Goal: Transaction & Acquisition: Purchase product/service

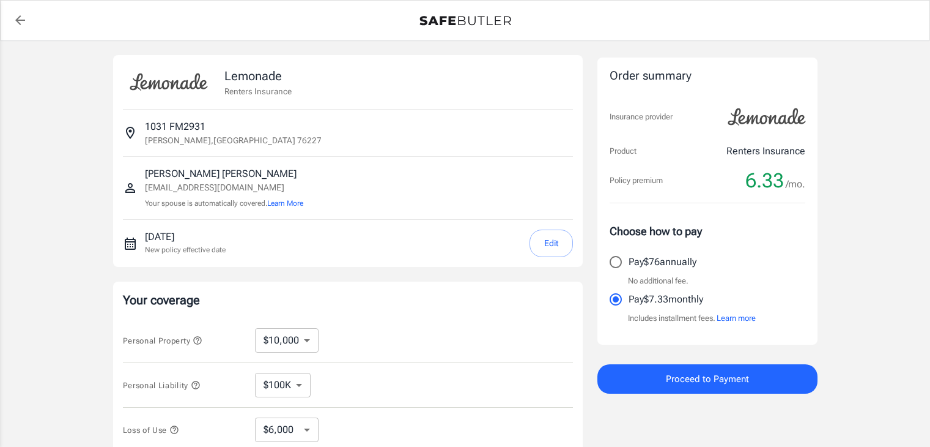
select select "6000"
select select "500"
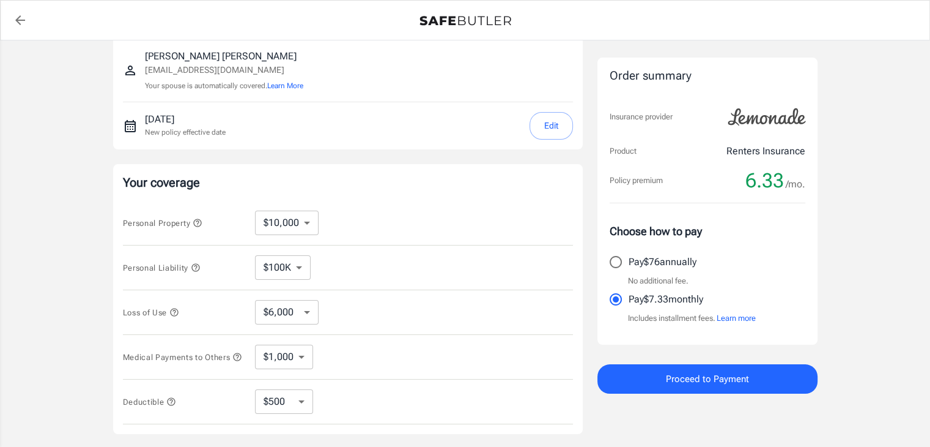
scroll to position [120, 0]
click at [297, 229] on select "$10,000 $15,000 $20,000 $25,000 $30,000 $40,000 $50,000 $100K $150K $200K $250K" at bounding box center [287, 220] width 64 height 24
select select "30000"
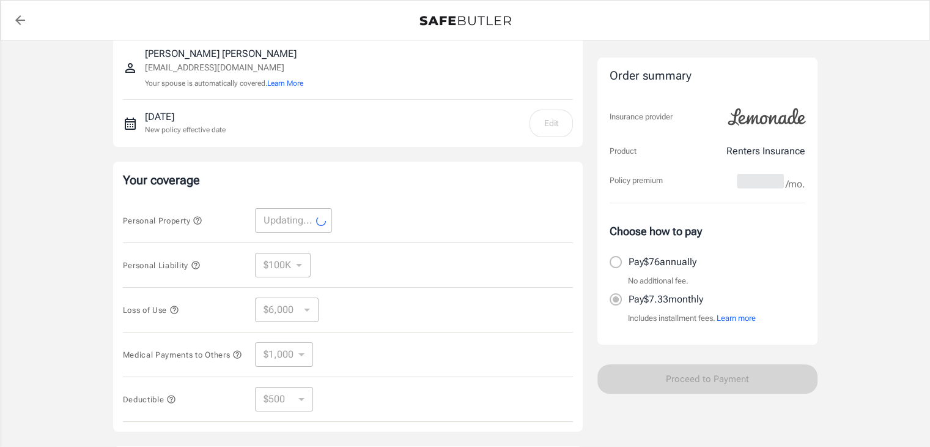
select select "30000"
select select "9000"
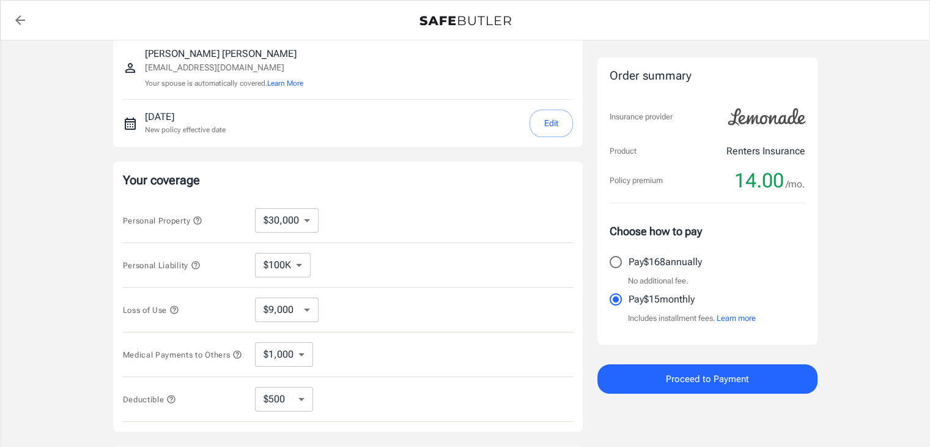
click at [297, 312] on select "$9,000 $15,000 $24,000 $36,000 $51,000 $72,000 $102K $144K $198K" at bounding box center [287, 309] width 64 height 24
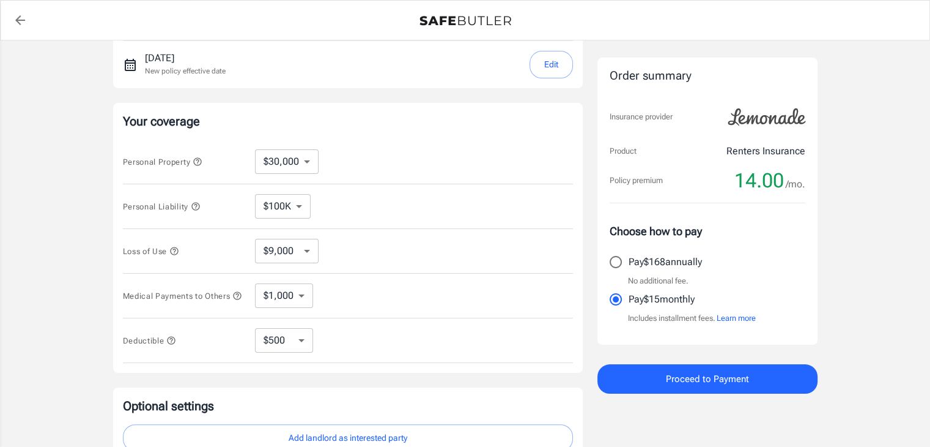
scroll to position [197, 0]
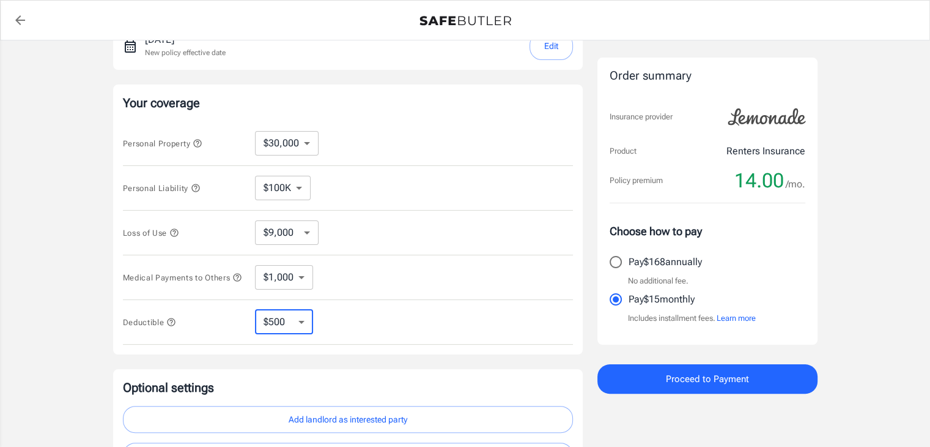
click at [292, 318] on select "$250 $500 $1,000 $2,500" at bounding box center [284, 322] width 58 height 24
select select "1000"
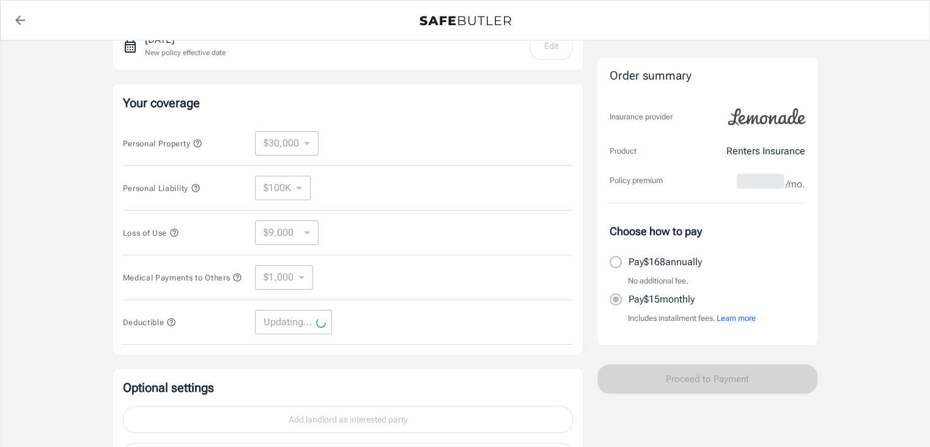
click at [398, 330] on div "Deductible Updating... ​" at bounding box center [348, 322] width 450 height 45
select select "1000"
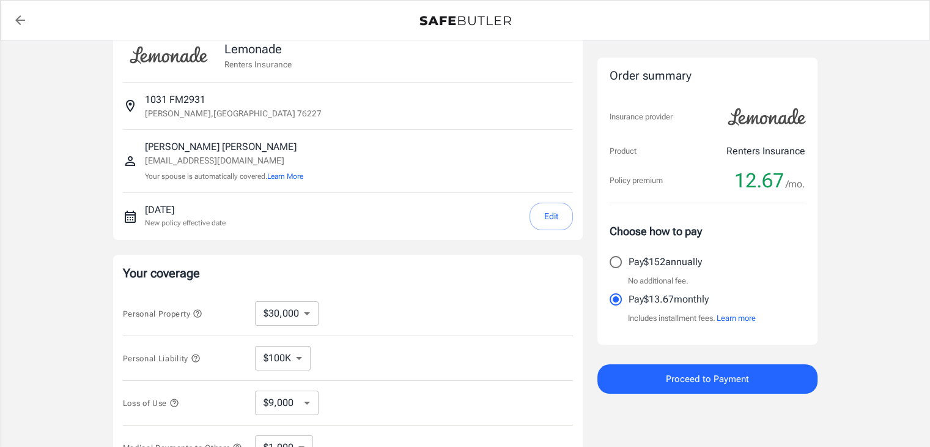
scroll to position [12, 0]
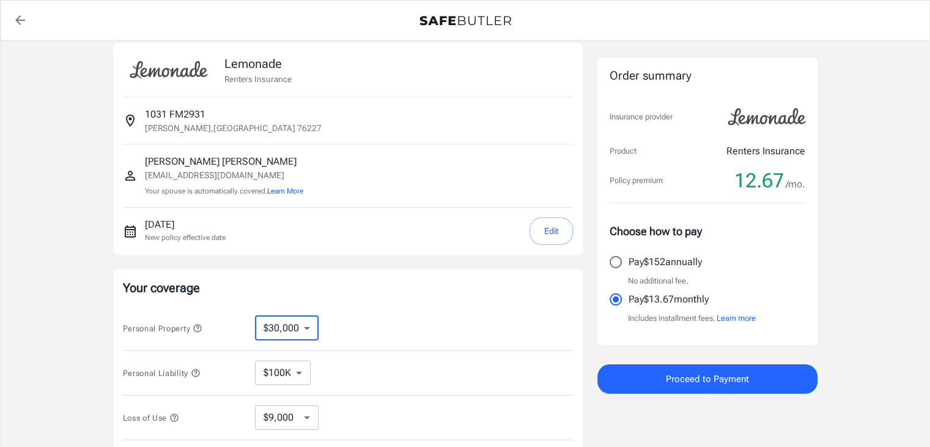
click at [285, 328] on select "$10,000 $15,000 $20,000 $25,000 $30,000 $40,000 $50,000 $100K $150K $200K $250K" at bounding box center [287, 328] width 64 height 24
select select "10000"
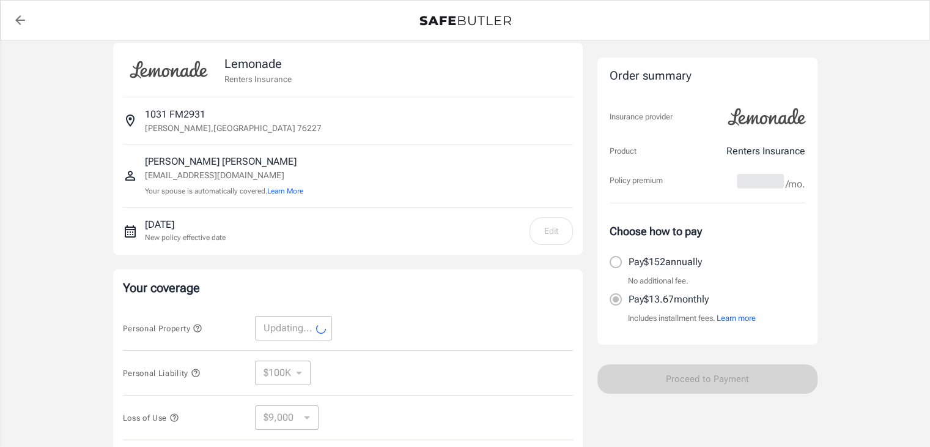
select select "10000"
select select "3000"
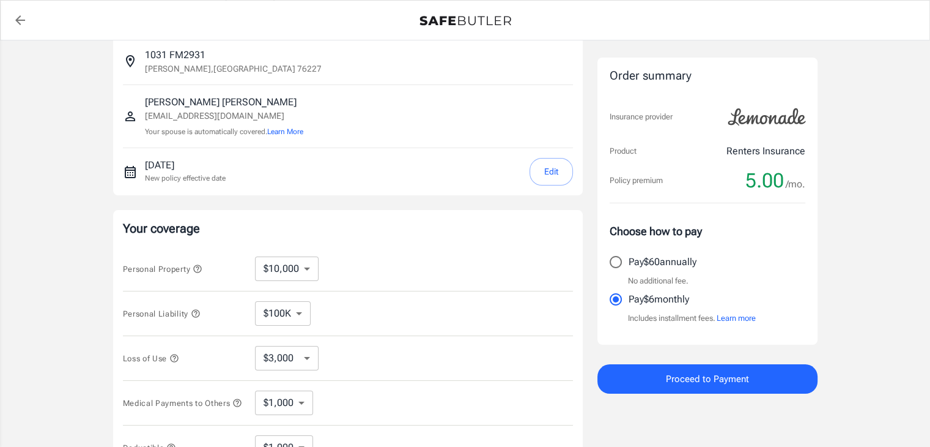
scroll to position [100, 0]
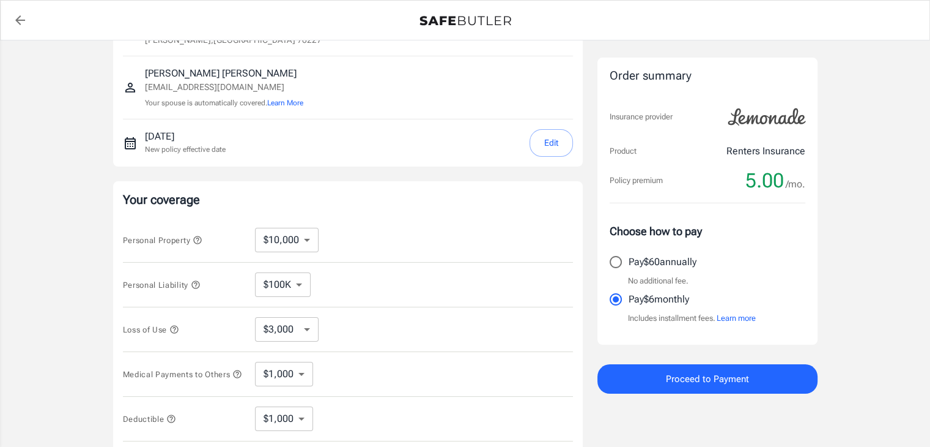
click at [298, 280] on select "$100K $200K $300K $400K $500K" at bounding box center [283, 284] width 56 height 24
click at [354, 267] on div "Personal Liability $100K $200K $300K $400K $500K ​" at bounding box center [348, 284] width 450 height 45
click at [295, 332] on select "$3,000 $6,000 $12,000 $21,000 $36,000 $60,000 $96,000 $153K $198K" at bounding box center [287, 329] width 64 height 24
click at [391, 294] on div "Personal Liability $100K $200K $300K $400K $500K ​" at bounding box center [348, 284] width 450 height 45
click at [299, 365] on select "$1,000 $2,000 $3,000 $4,000 $5,000" at bounding box center [284, 373] width 58 height 24
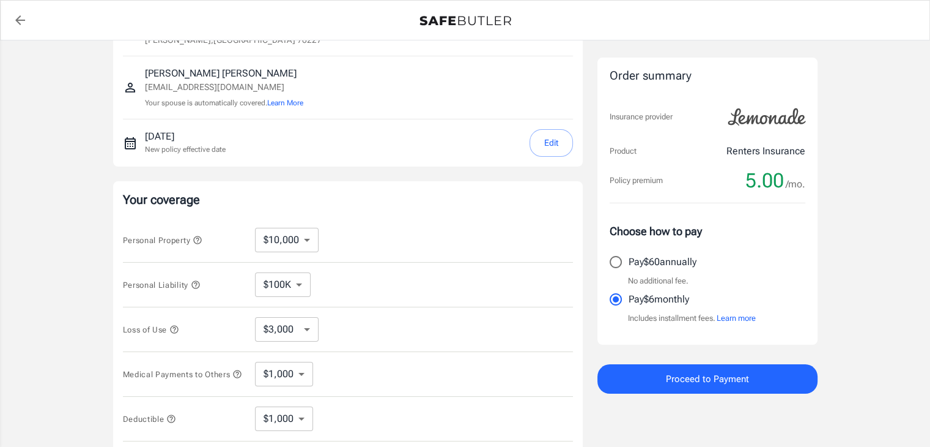
click at [355, 356] on div "Medical Payments to Others $1,000 $2,000 $3,000 $4,000 $5,000 ​" at bounding box center [348, 374] width 450 height 45
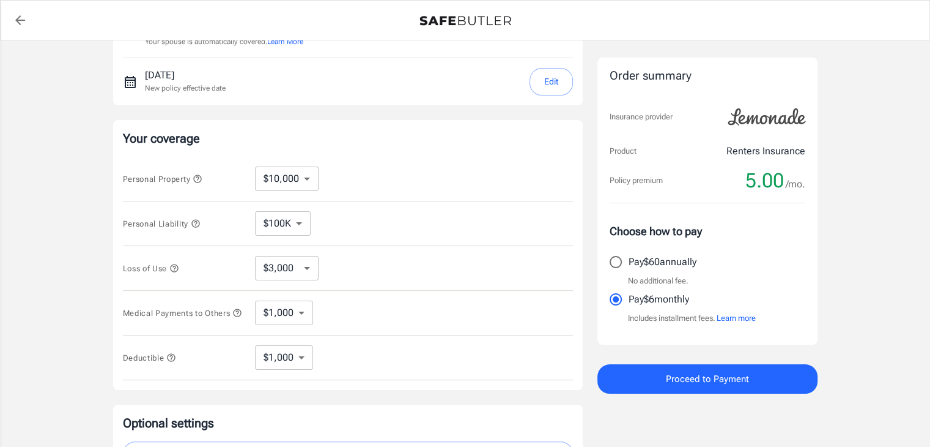
scroll to position [210, 0]
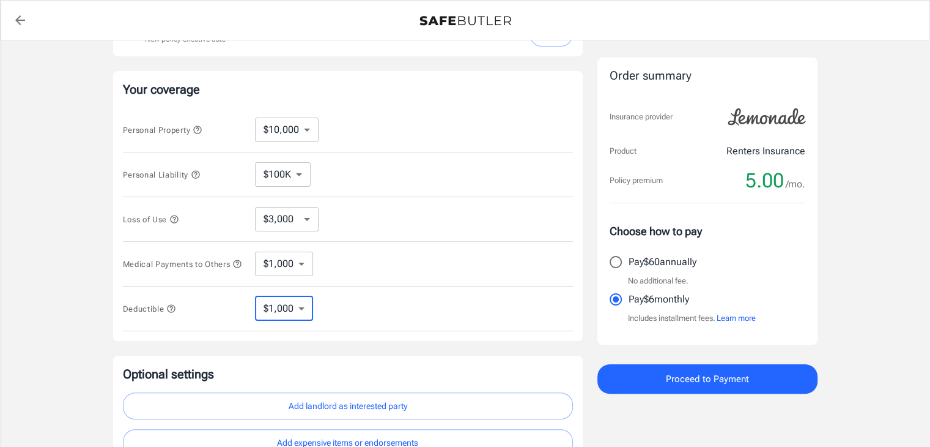
click at [302, 318] on select "$250 $500 $1,000 $2,500" at bounding box center [284, 308] width 58 height 24
select select "2500"
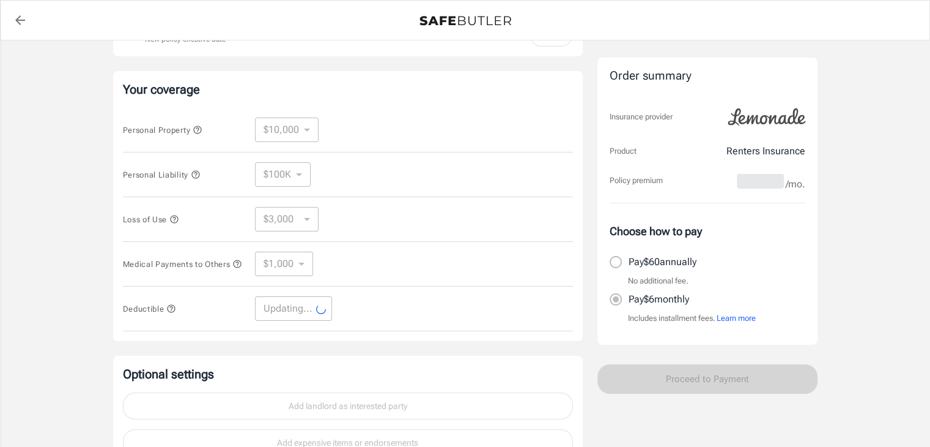
select select "2500"
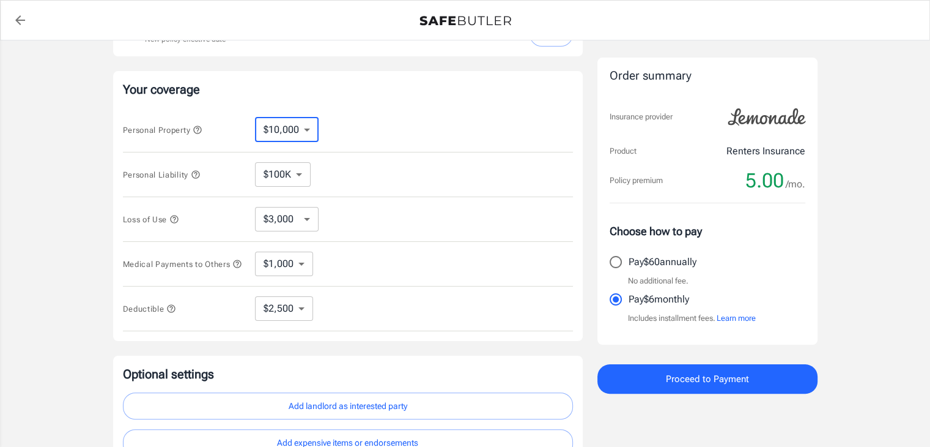
click at [304, 134] on select "$10,000 $15,000 $20,000 $25,000 $30,000 $40,000 $50,000 $100K $150K $200K $250K" at bounding box center [287, 129] width 64 height 24
select select "30000"
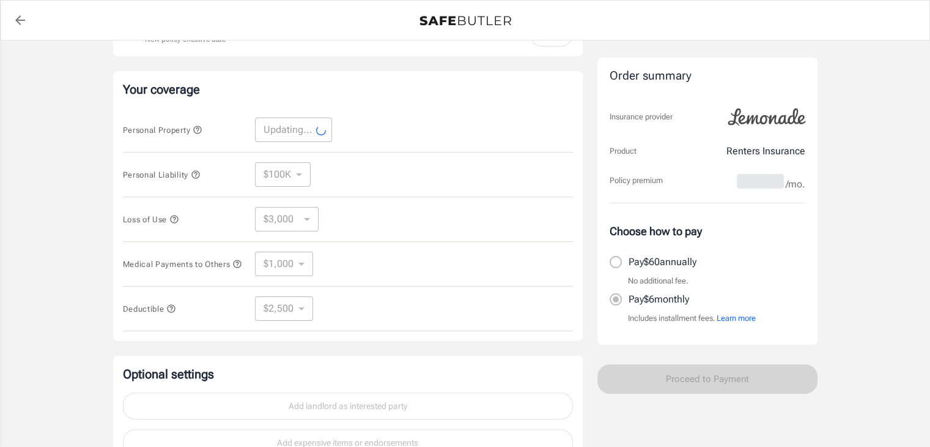
select select "30000"
select select "9000"
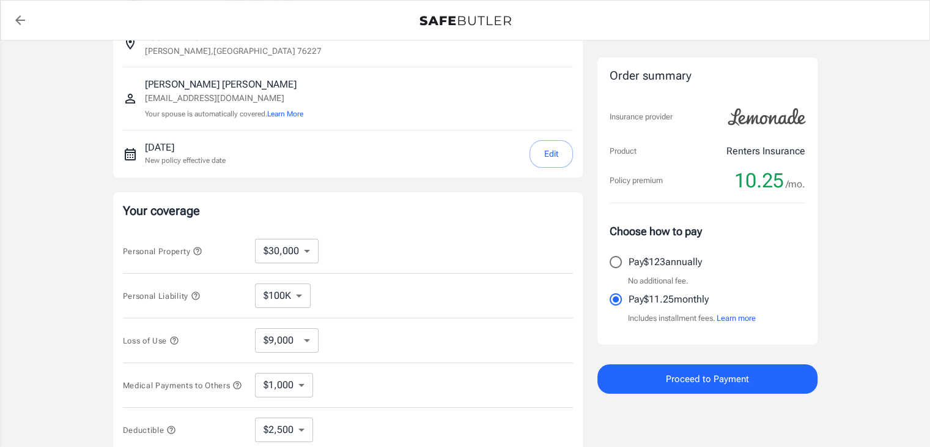
scroll to position [91, 0]
click at [298, 253] on select "$10,000 $15,000 $20,000 $25,000 $30,000 $40,000 $50,000 $100K $150K $200K $250K" at bounding box center [287, 249] width 64 height 24
click at [303, 300] on select "$100K $200K $300K $400K $500K" at bounding box center [283, 294] width 56 height 24
click at [255, 282] on select "$100K $200K $300K $400K $500K" at bounding box center [283, 294] width 56 height 24
click at [299, 247] on select "$10,000 $15,000 $20,000 $25,000 $30,000 $40,000 $50,000 $100K $150K $200K $250K" at bounding box center [287, 249] width 64 height 24
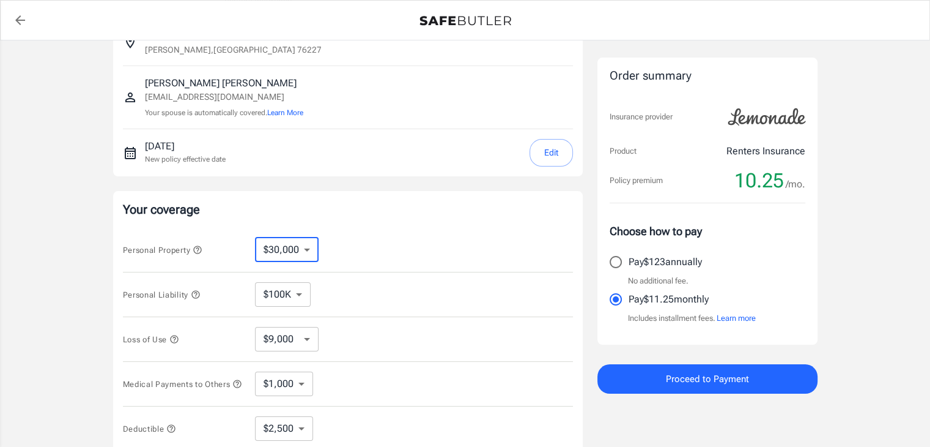
select select "10000"
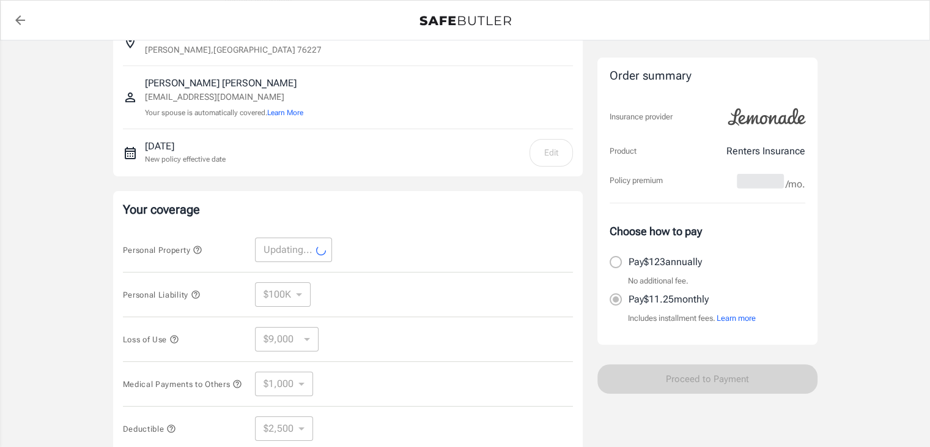
select select "10000"
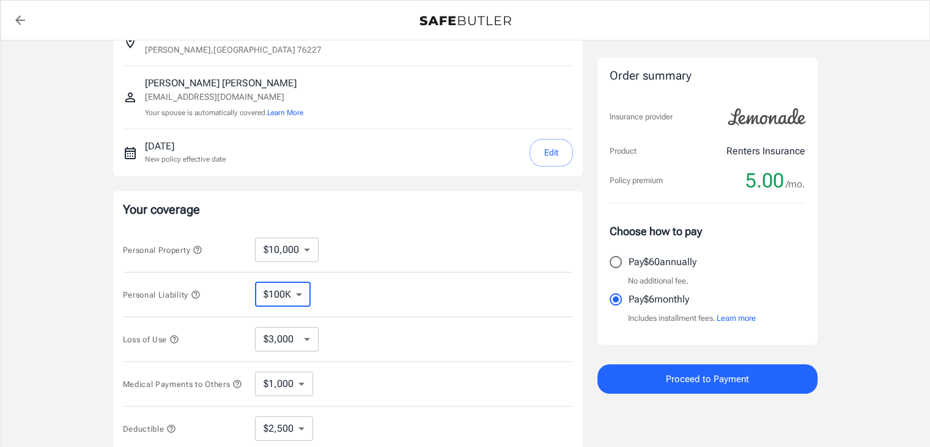
click at [302, 284] on select "$100K $200K $300K $400K $500K" at bounding box center [283, 294] width 56 height 24
click at [255, 282] on select "$100K $200K $300K $400K $500K" at bounding box center [283, 294] width 56 height 24
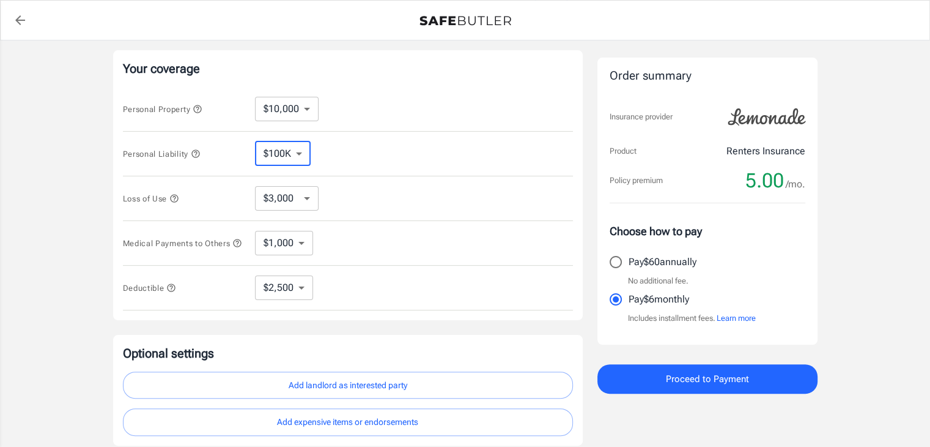
scroll to position [236, 0]
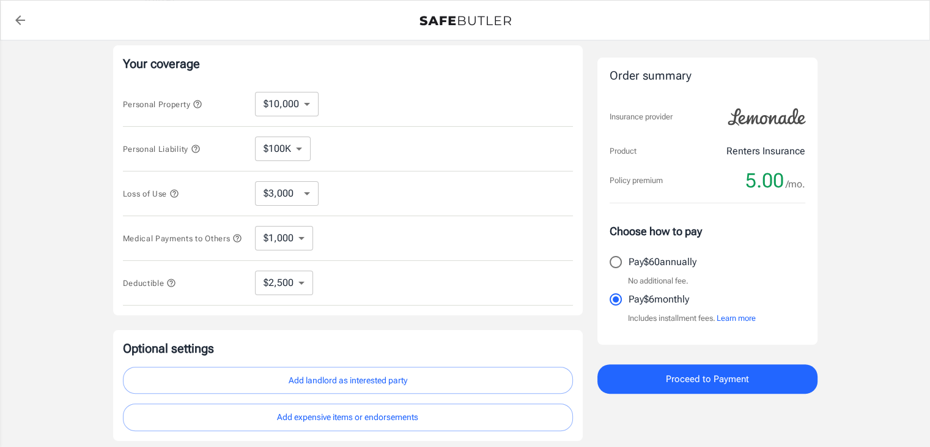
click at [305, 206] on div "Loss of Use $3,000 $6,000 $12,000 $21,000 $36,000 $60,000 $96,000 $153K $198K ​" at bounding box center [348, 193] width 450 height 45
click at [305, 202] on select "$3,000 $6,000 $12,000 $21,000 $36,000 $60,000 $96,000 $153K $198K" at bounding box center [287, 193] width 64 height 24
click at [174, 194] on icon "button" at bounding box center [174, 193] width 10 height 10
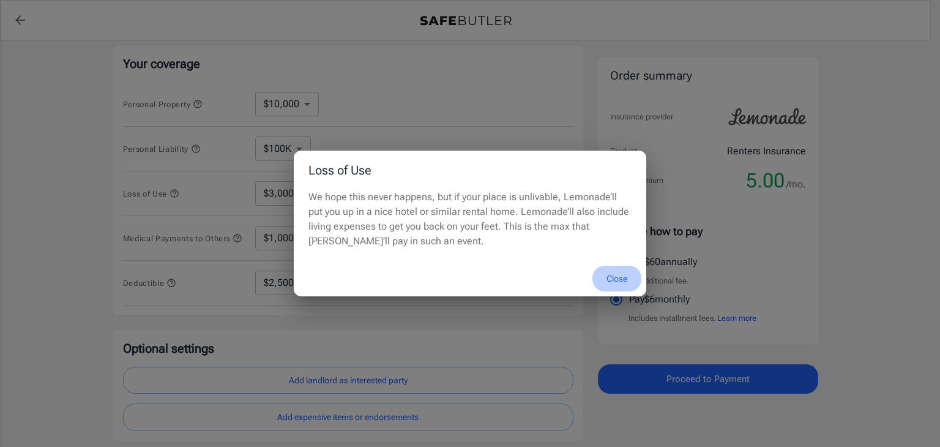
click at [614, 276] on button "Close" at bounding box center [616, 278] width 49 height 26
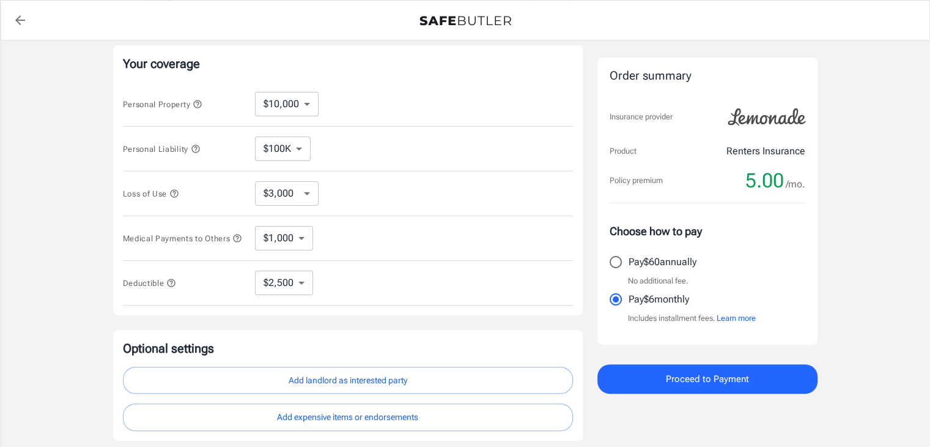
click at [306, 188] on select "$3,000 $6,000 $12,000 $21,000 $36,000 $60,000 $96,000 $153K $198K" at bounding box center [287, 193] width 64 height 24
select select "198000"
click at [293, 195] on select "$3,000 $6,000 $12,000 $21,000 $36,000 $60,000 $96,000 $153K $198K" at bounding box center [287, 193] width 64 height 24
select select "12000"
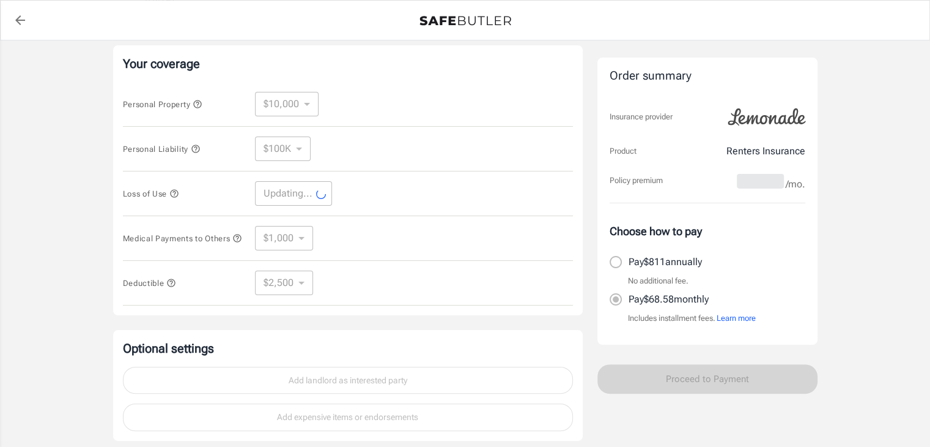
select select "12000"
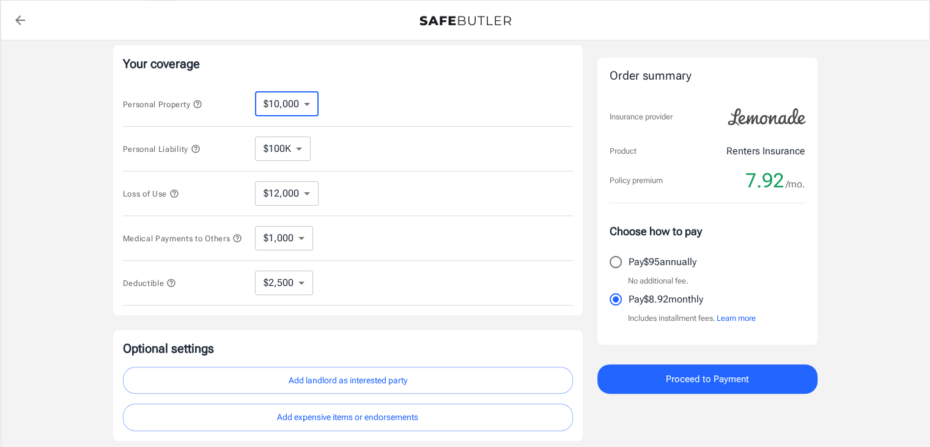
click at [303, 99] on select "$10,000 $15,000 $20,000 $25,000 $30,000 $40,000 $50,000 $100K $150K $200K $250K" at bounding box center [287, 104] width 64 height 24
select select "15000"
click at [302, 109] on select "$10,000 $15,000 $20,000 $25,000 $30,000 $40,000 $50,000 $100K $150K $200K $250K" at bounding box center [287, 104] width 64 height 24
select select "20000"
click at [305, 108] on select "$10,000 $15,000 $20,000 $25,000 $30,000 $40,000 $50,000 $100K $150K $200K $250K" at bounding box center [287, 104] width 64 height 24
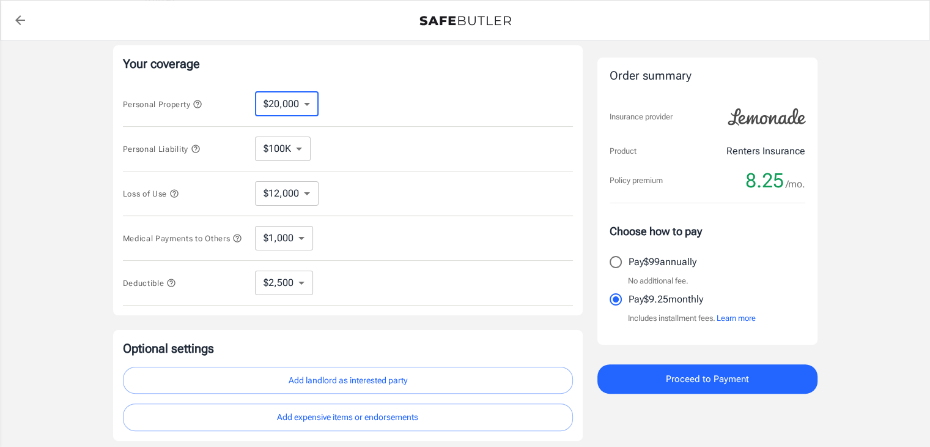
select select "10000"
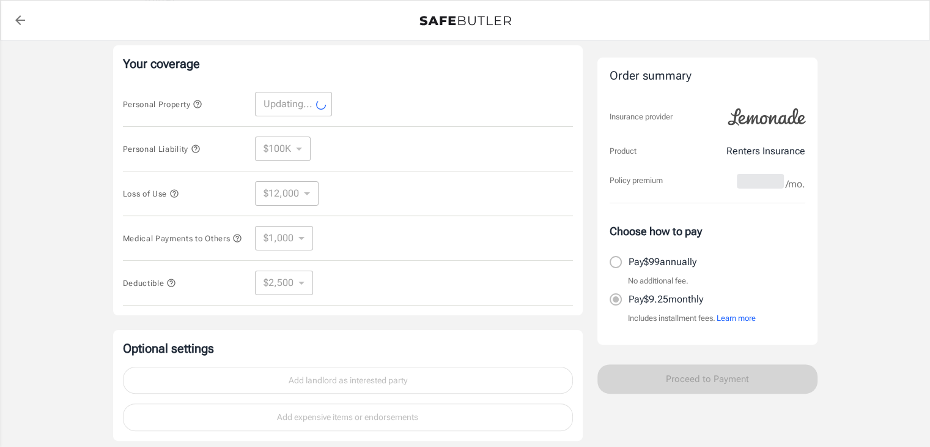
select select "10000"
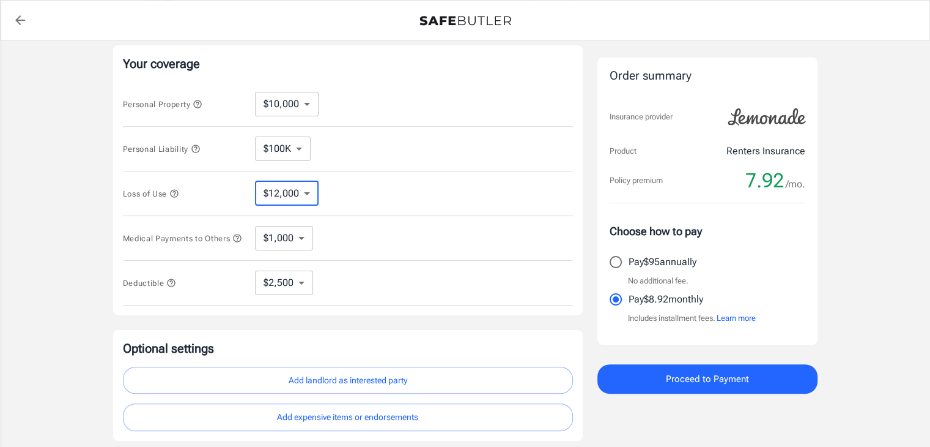
click at [302, 185] on select "$3,000 $6,000 $12,000 $21,000 $36,000 $60,000 $96,000 $153K $198K" at bounding box center [287, 193] width 64 height 24
click at [179, 195] on icon "button" at bounding box center [174, 193] width 10 height 10
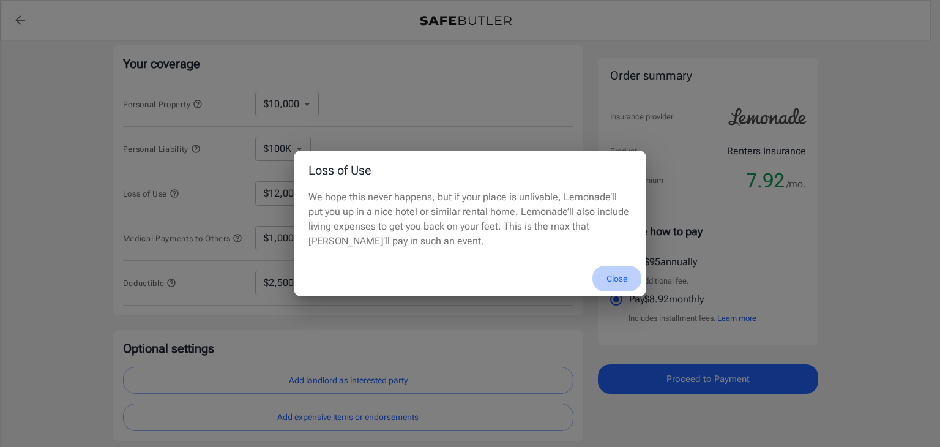
click at [615, 282] on button "Close" at bounding box center [616, 278] width 49 height 26
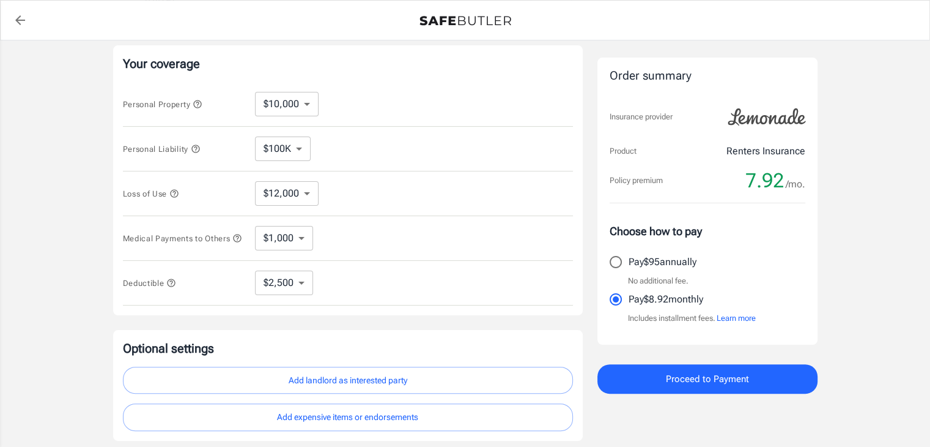
click at [294, 188] on select "$3,000 $6,000 $12,000 $21,000 $36,000 $60,000 $96,000 $153K $198K" at bounding box center [287, 193] width 64 height 24
click at [294, 184] on select "$3,000 $6,000 $12,000 $21,000 $36,000 $60,000 $96,000 $153K $198K" at bounding box center [287, 193] width 64 height 24
click at [306, 184] on select "$3,000 $6,000 $12,000 $21,000 $36,000 $60,000 $96,000 $153K $198K" at bounding box center [287, 193] width 64 height 24
select select "6000"
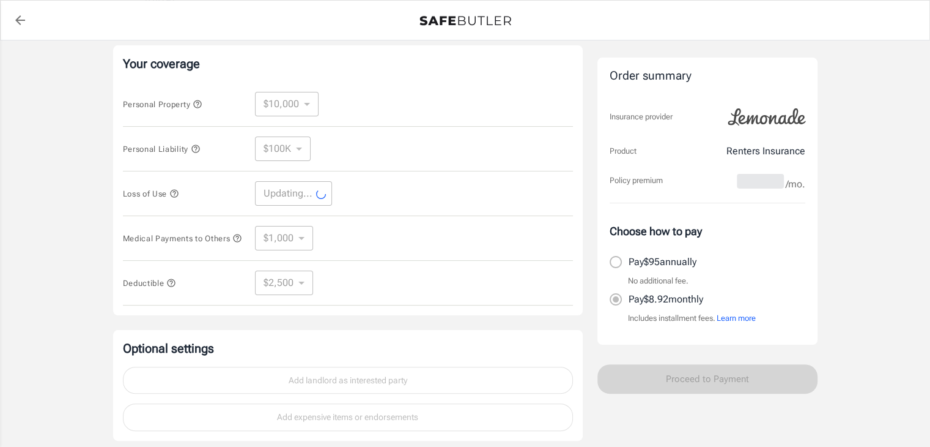
select select "6000"
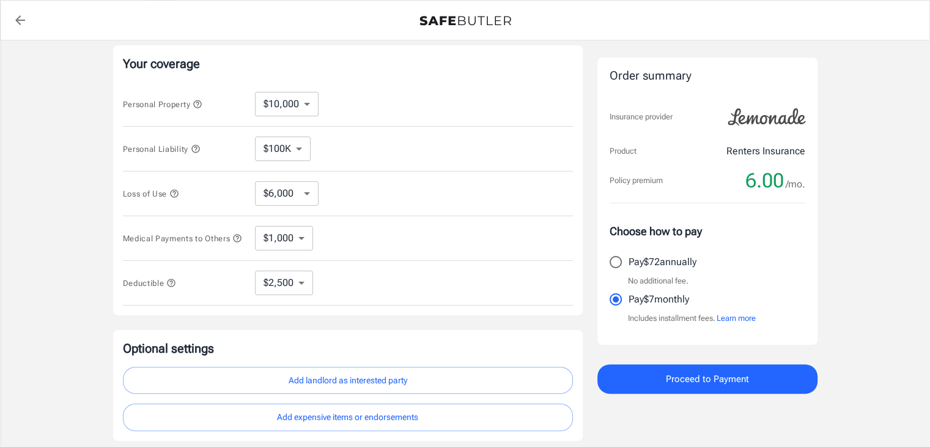
click at [303, 233] on select "$1,000 $2,000 $3,000 $4,000 $5,000" at bounding box center [284, 238] width 58 height 24
click at [355, 235] on div "Medical Payments to Others $1,000 $2,000 $3,000 $4,000 $5,000 ​" at bounding box center [348, 238] width 450 height 45
click at [305, 282] on select "$250 $500 $1,000 $2,500" at bounding box center [284, 282] width 58 height 24
select select "1000"
click at [297, 286] on select "$250 $500 $1,000 $2,500" at bounding box center [284, 282] width 58 height 24
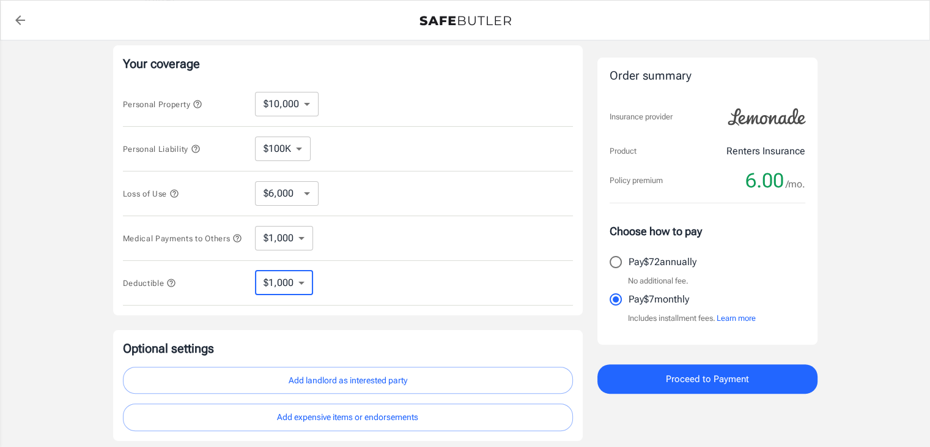
select select "250"
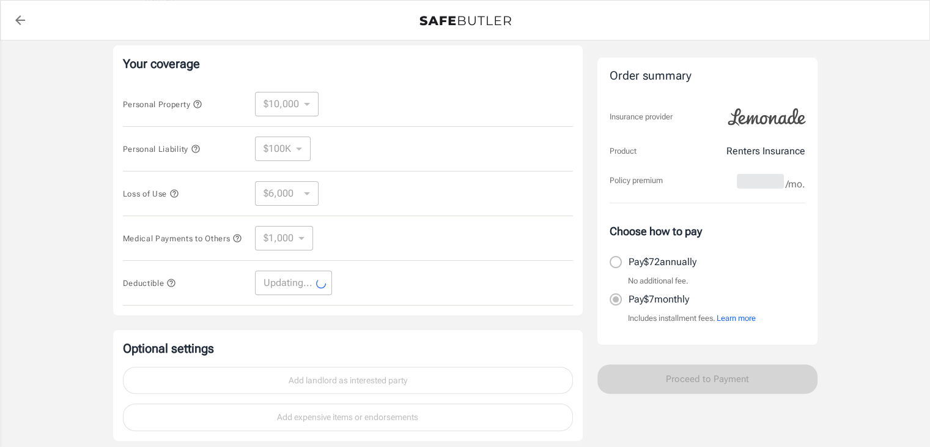
click at [298, 302] on div "Deductible Updating... ​" at bounding box center [348, 283] width 450 height 45
select select "250"
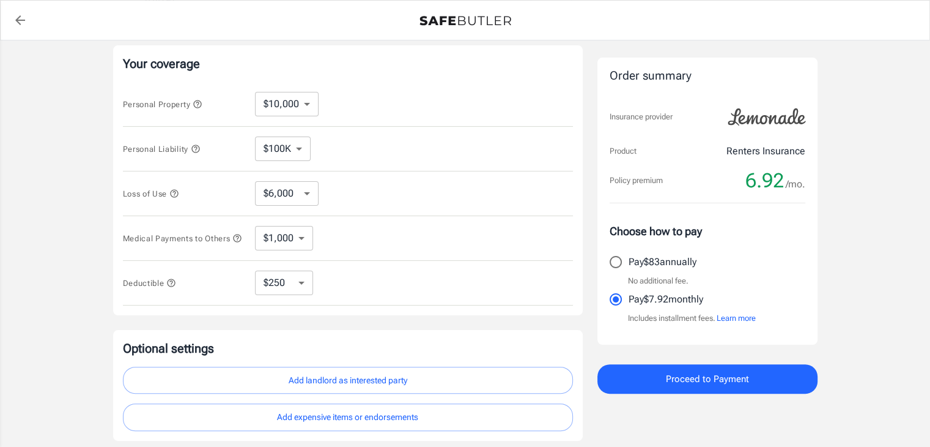
scroll to position [333, 0]
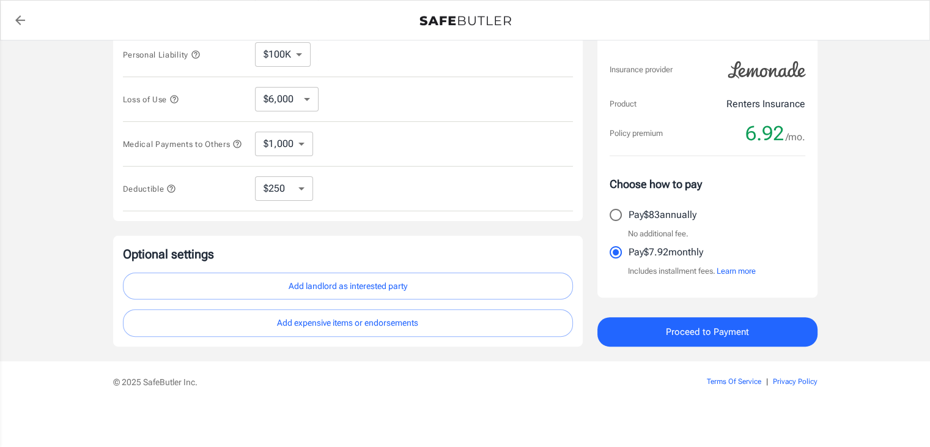
click at [416, 289] on button "Add landlord as interested party" at bounding box center [348, 286] width 450 height 28
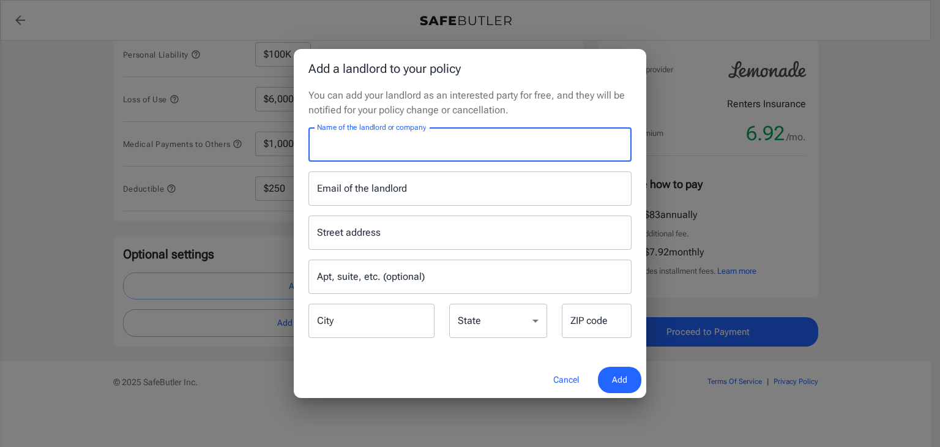
click at [443, 146] on input "Name of the landlord or company" at bounding box center [469, 144] width 323 height 34
click at [443, 146] on input "T" at bounding box center [469, 144] width 323 height 34
type input "The Landing at Willow Grove"
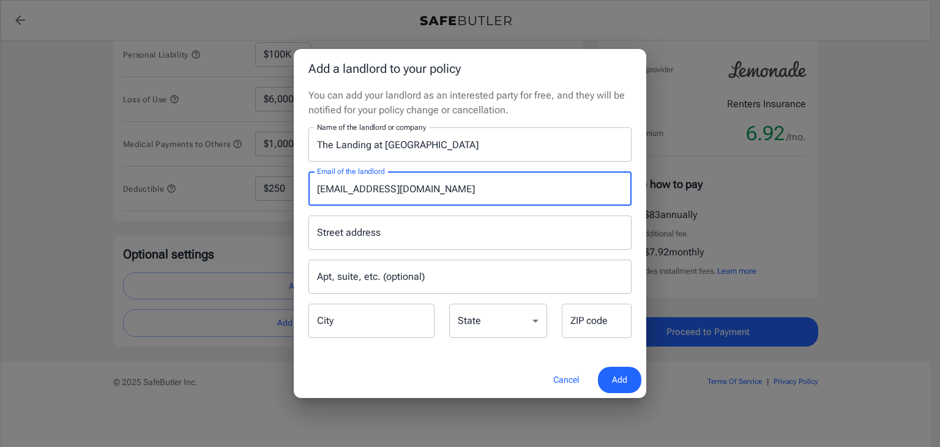
type input "willowgrove@Imhomes.net"
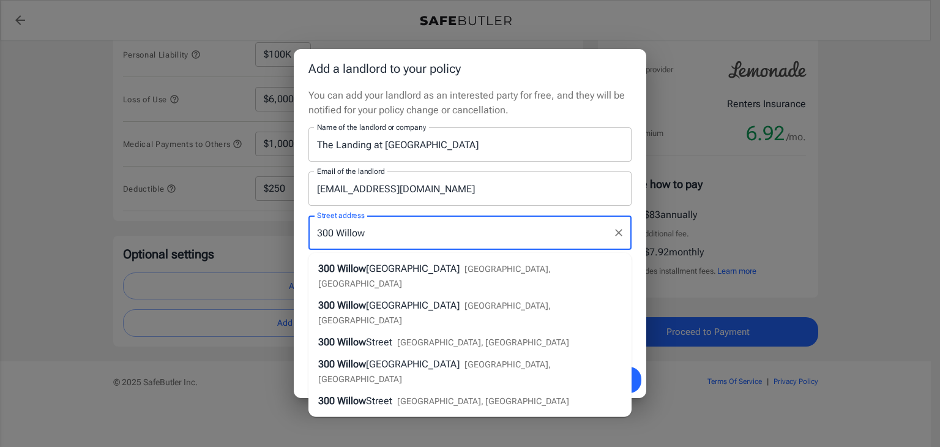
click at [458, 273] on li "300 Willow Grove Way Melissa, TX" at bounding box center [469, 276] width 323 height 37
type input "300 Willow Grove Way"
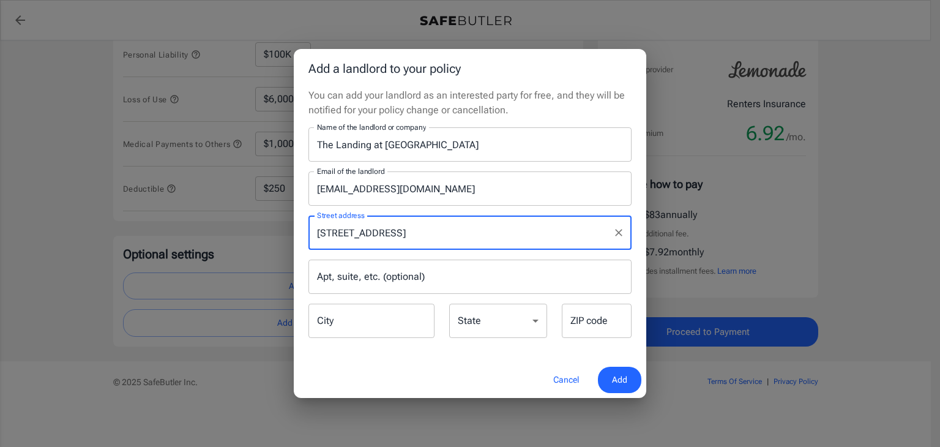
type input "Melissa"
select select "TX"
type input "75454"
type input "300 Willow Grove Way"
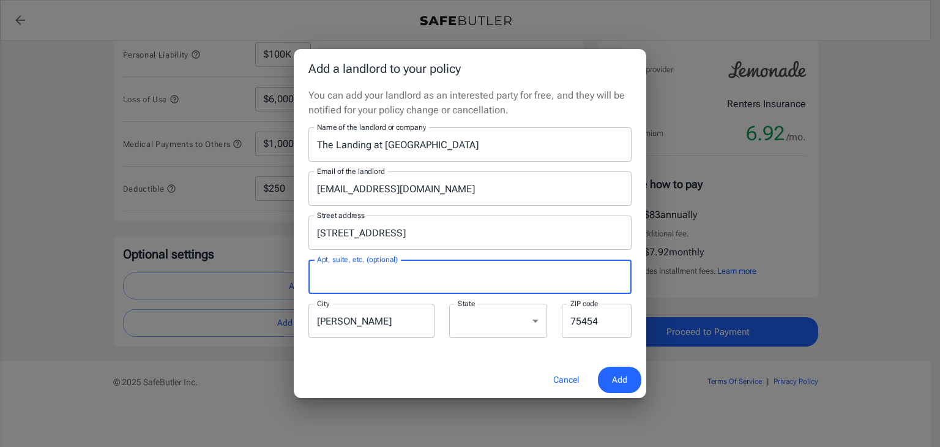
click at [400, 281] on input "Apt, suite, etc. (optional)" at bounding box center [469, 276] width 323 height 34
type input "536"
click at [497, 367] on div "Cancel Add" at bounding box center [470, 379] width 352 height 36
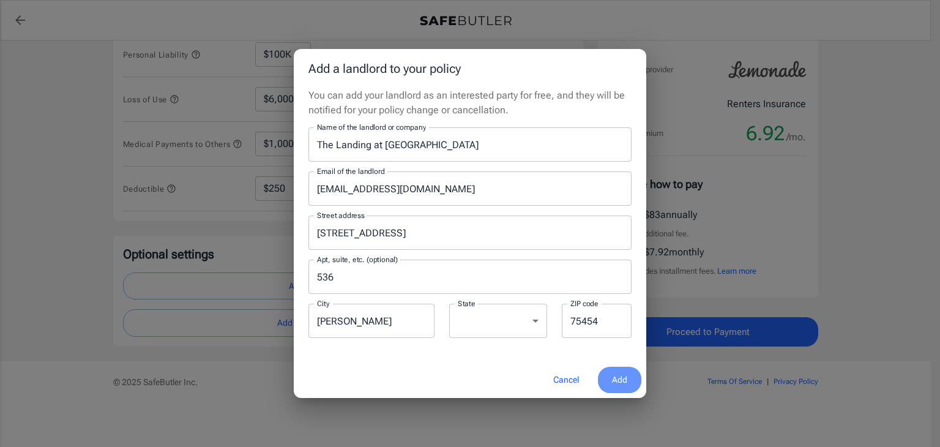
click at [627, 384] on button "Add" at bounding box center [619, 379] width 43 height 26
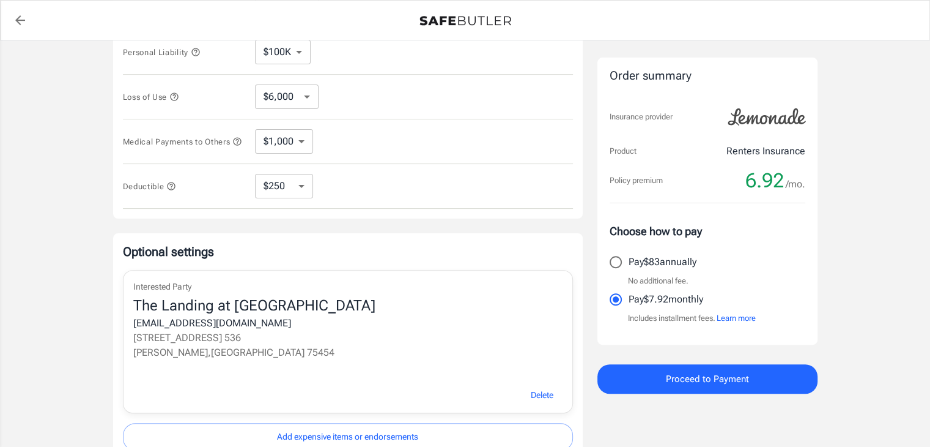
scroll to position [449, 0]
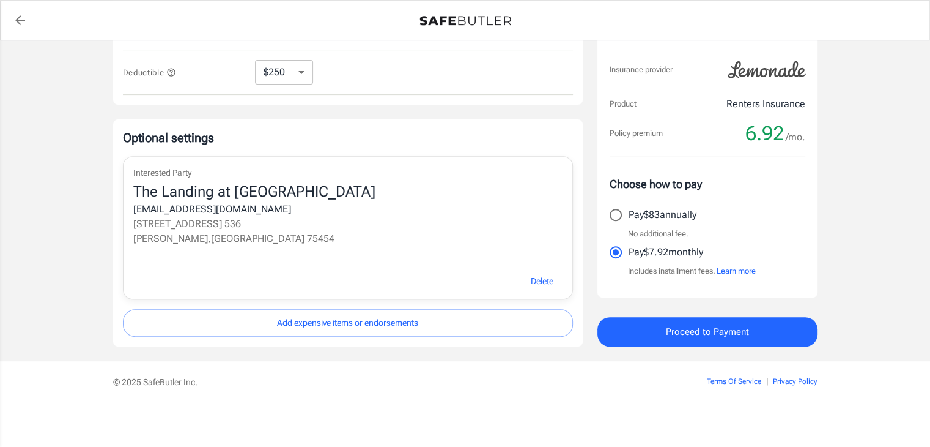
click at [369, 327] on button "Add expensive items or endorsements" at bounding box center [348, 323] width 450 height 28
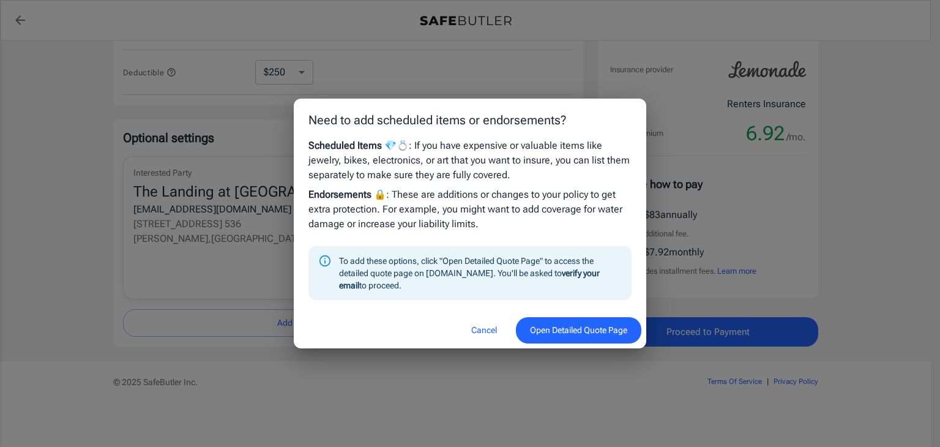
click at [478, 328] on button "Cancel" at bounding box center [484, 330] width 54 height 26
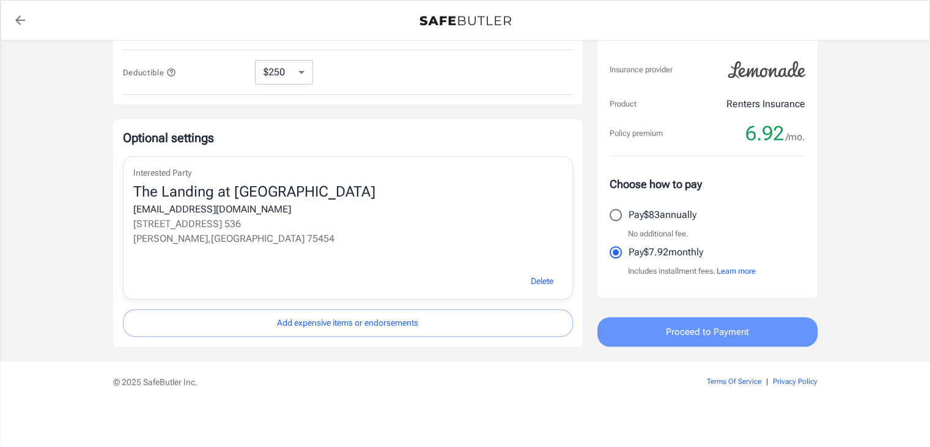
click at [713, 336] on span "Proceed to Payment" at bounding box center [707, 332] width 83 height 16
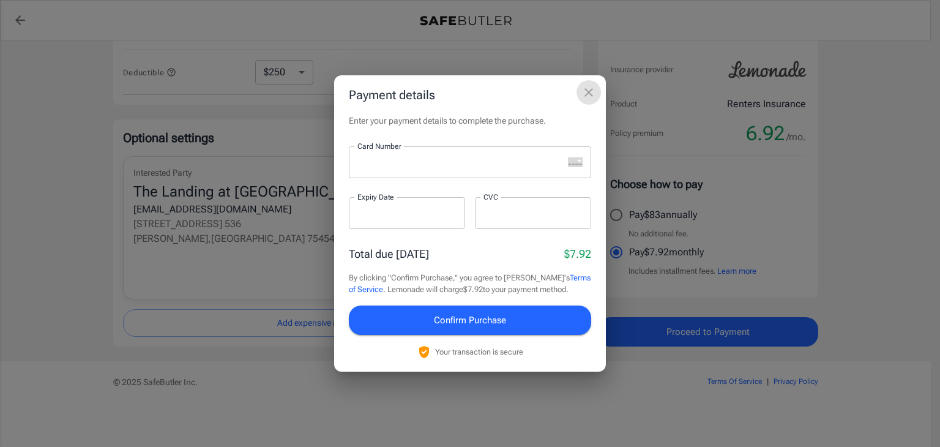
click at [587, 91] on icon "close" at bounding box center [588, 92] width 9 height 9
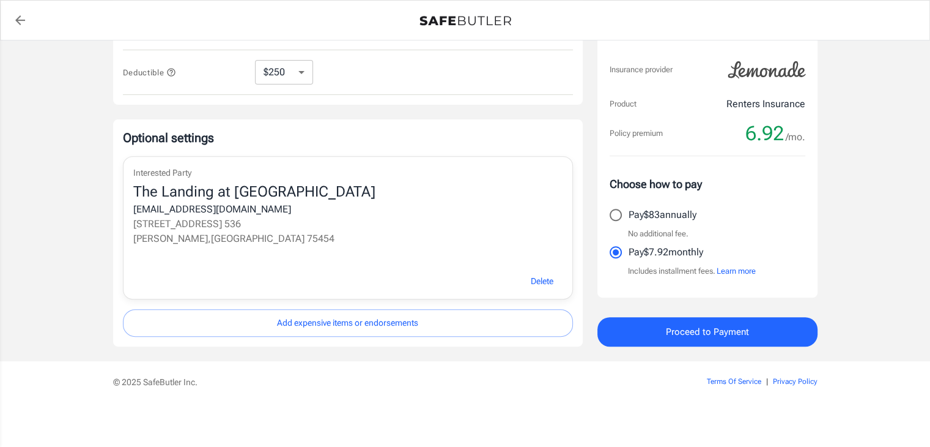
click at [737, 269] on button "Learn more" at bounding box center [736, 271] width 39 height 12
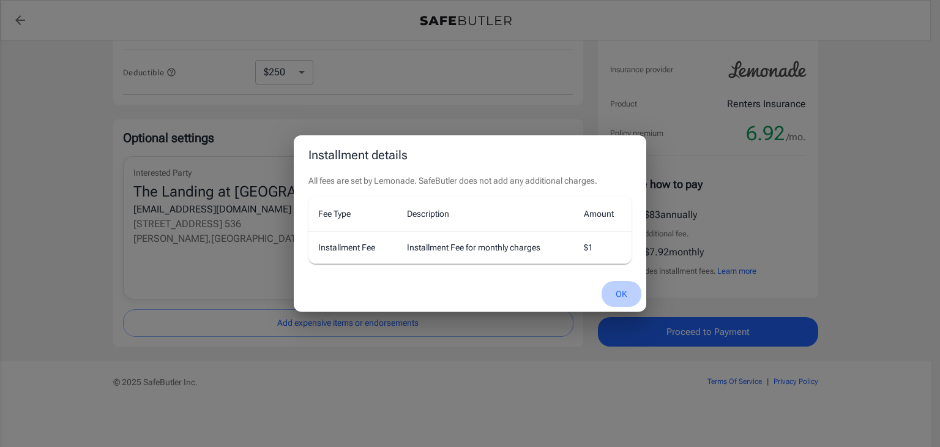
click at [621, 291] on button "OK" at bounding box center [621, 294] width 40 height 26
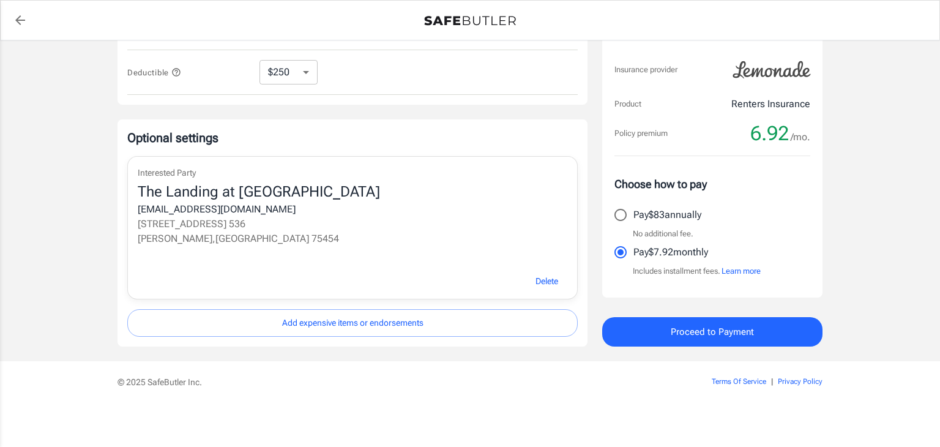
click at [621, 303] on div "Order summary Insurance provider Product Renters Insurance Policy premium 6.92 …" at bounding box center [712, 178] width 220 height 336
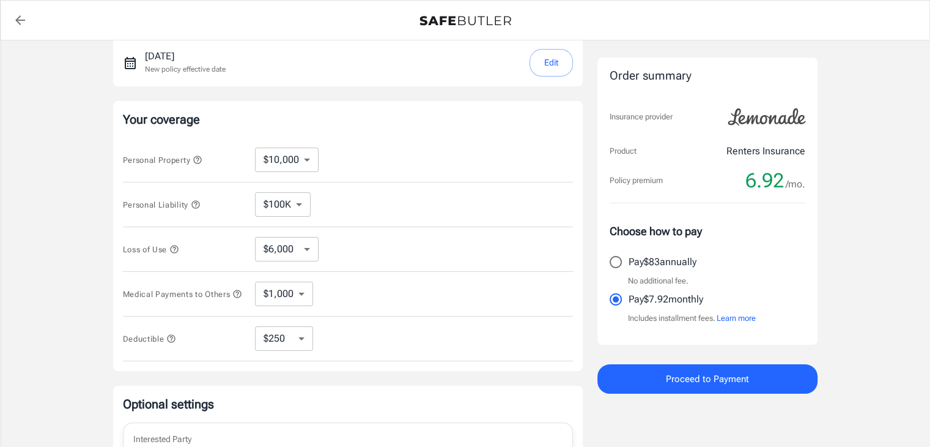
scroll to position [183, 0]
click at [303, 243] on select "$3,000 $6,000 $12,000 $21,000 $36,000 $60,000 $96,000 $153K $198K" at bounding box center [287, 246] width 64 height 24
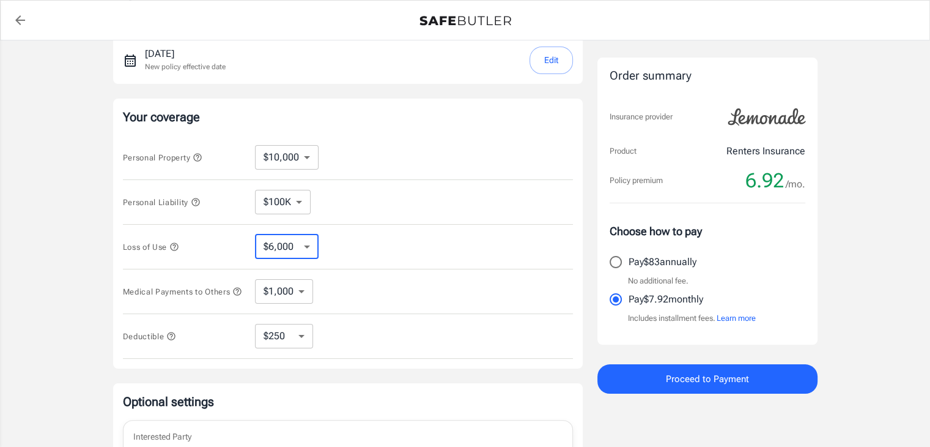
select select "3000"
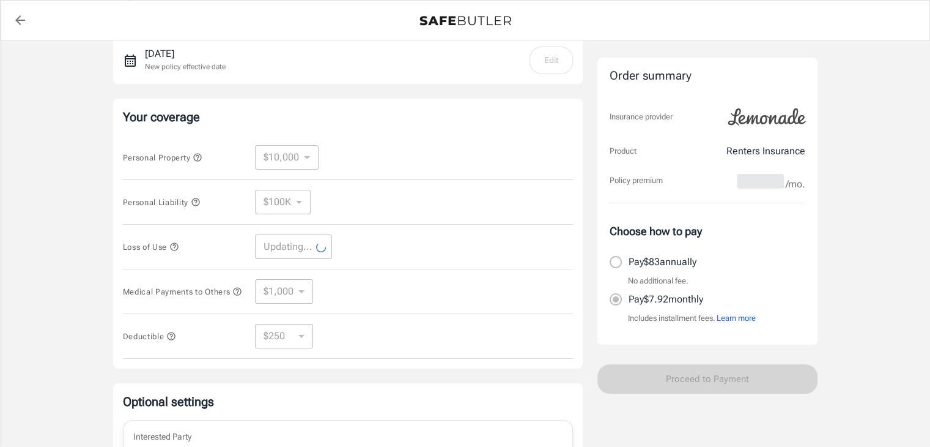
select select "3000"
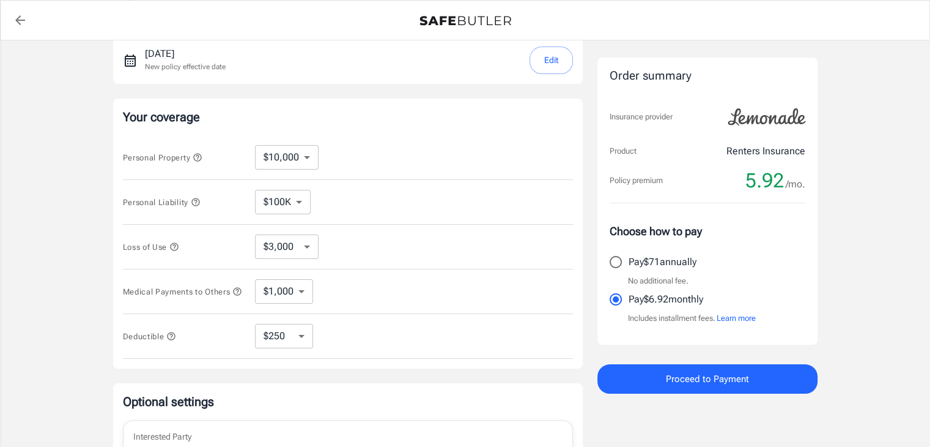
click at [304, 265] on div "Loss of Use $3,000 $6,000 $12,000 $21,000 $36,000 $60,000 $96,000 $153K $198K ​" at bounding box center [348, 246] width 450 height 45
click at [300, 335] on select "$250 $500 $1,000 $2,500" at bounding box center [284, 336] width 58 height 24
select select "1000"
click at [302, 343] on select "$250 $500 $1,000 $2,500" at bounding box center [284, 336] width 58 height 24
select select "2500"
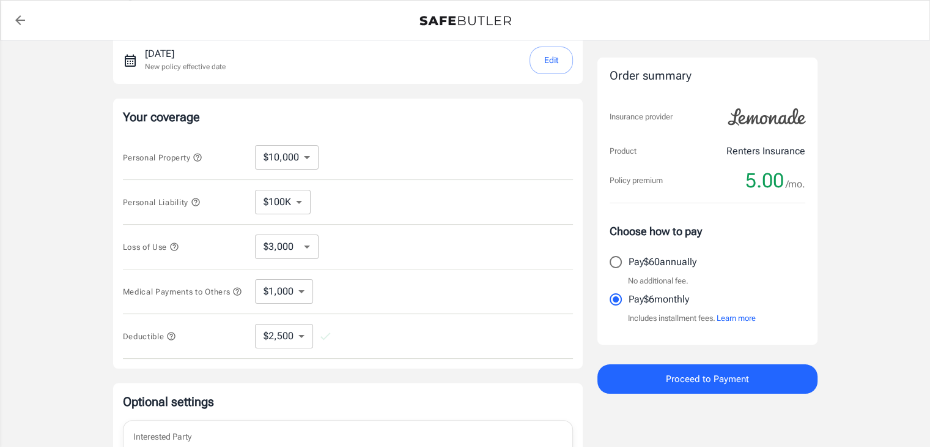
click at [296, 336] on select "$250 $500 $1,000 $2,500" at bounding box center [284, 336] width 58 height 24
select select "1000"
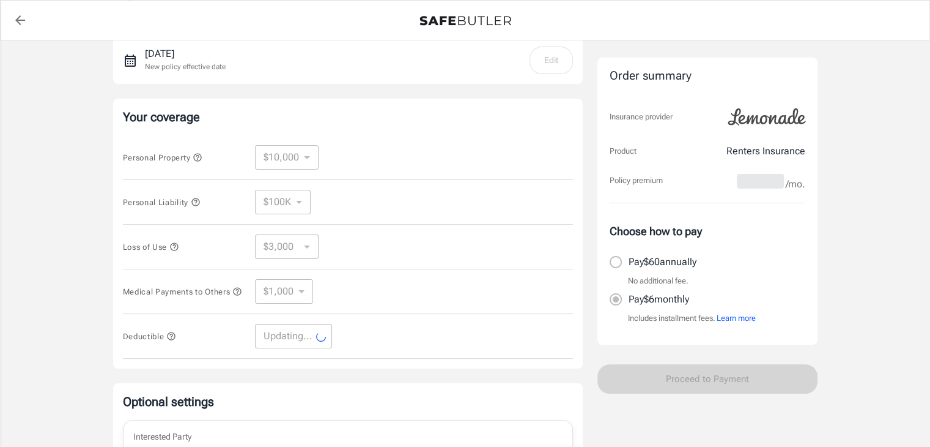
select select "1000"
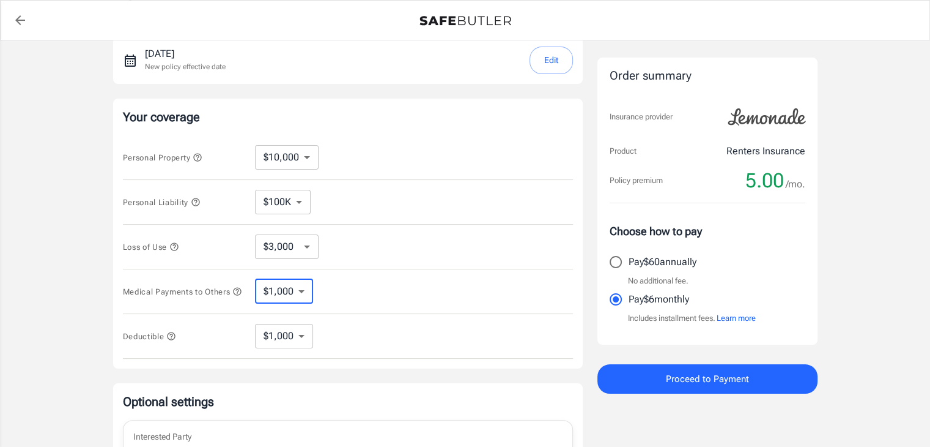
click at [288, 292] on select "$1,000 $2,000 $3,000 $4,000 $5,000" at bounding box center [284, 291] width 58 height 24
click at [354, 321] on div "Deductible $250 $500 $1,000 $2,500 ​" at bounding box center [348, 336] width 450 height 45
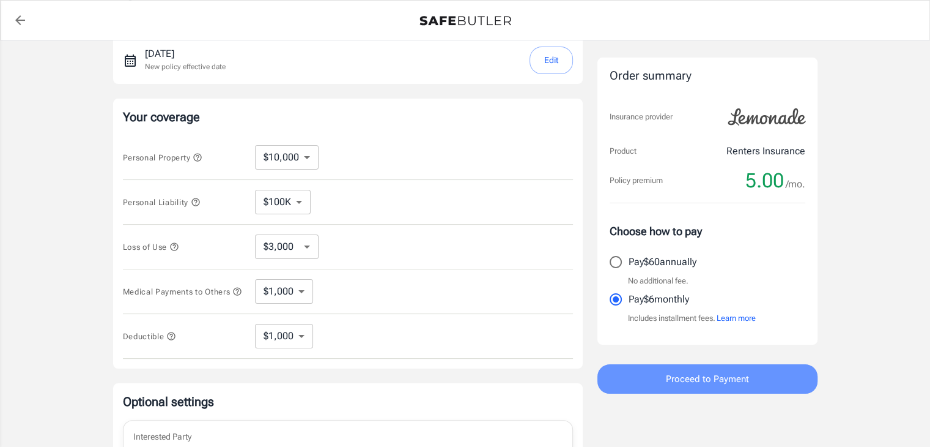
click at [651, 378] on button "Proceed to Payment" at bounding box center [708, 378] width 220 height 29
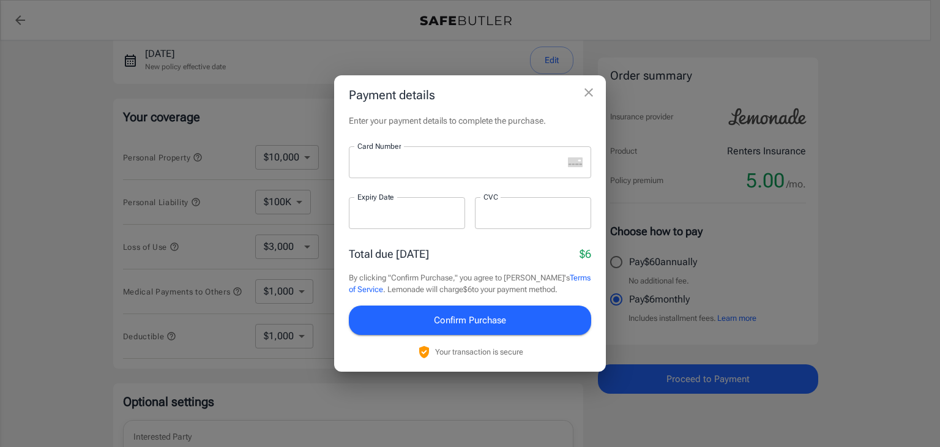
click at [575, 168] on div "Card Number" at bounding box center [470, 162] width 242 height 32
click at [573, 155] on div "Card Number" at bounding box center [470, 162] width 242 height 32
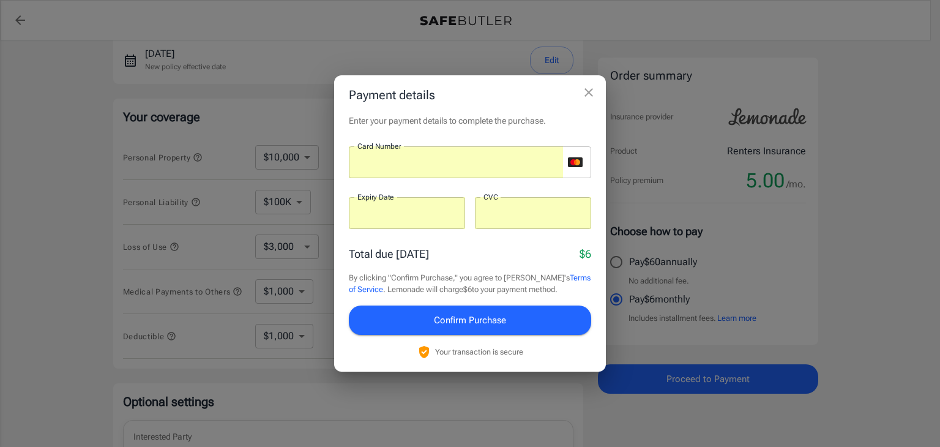
click at [481, 327] on span "Confirm Purchase" at bounding box center [470, 320] width 72 height 16
click at [502, 322] on span "Confirm Purchase" at bounding box center [470, 320] width 72 height 16
click at [456, 326] on span "Confirm Purchase" at bounding box center [470, 320] width 72 height 16
click at [472, 321] on span "Confirm Purchase" at bounding box center [470, 320] width 72 height 16
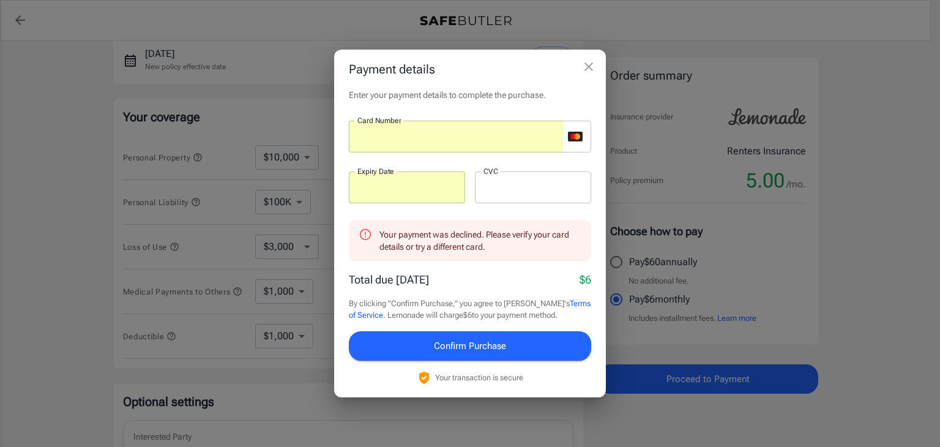
click at [413, 179] on div at bounding box center [407, 187] width 116 height 32
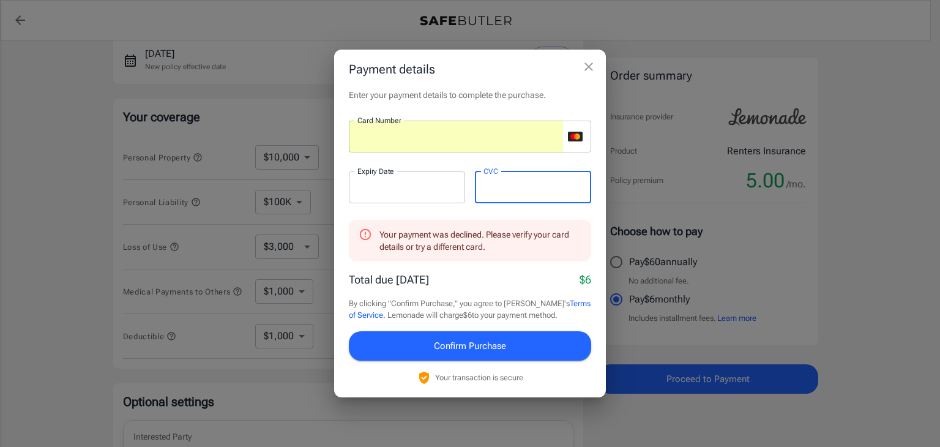
click at [591, 162] on div "Enter your payment details to complete the purchase. Card Number Card Number ​ …" at bounding box center [470, 243] width 272 height 308
click at [501, 350] on span "Confirm Purchase" at bounding box center [470, 346] width 72 height 16
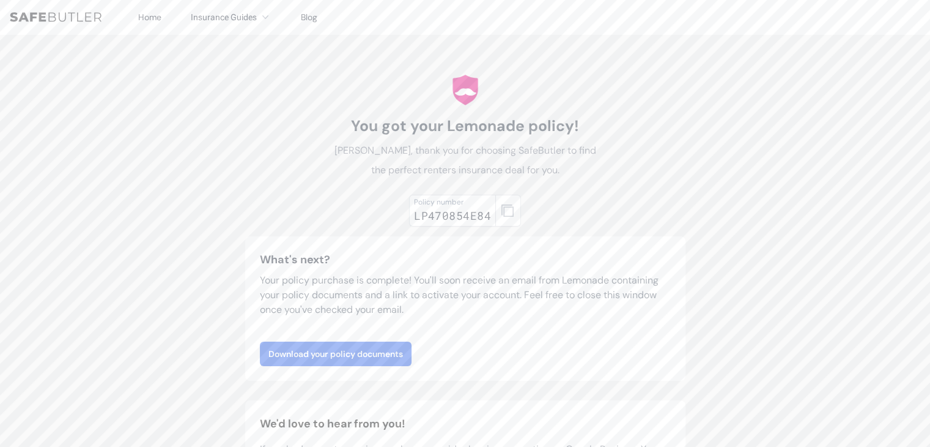
click at [443, 221] on div "LP470854E84" at bounding box center [452, 215] width 77 height 17
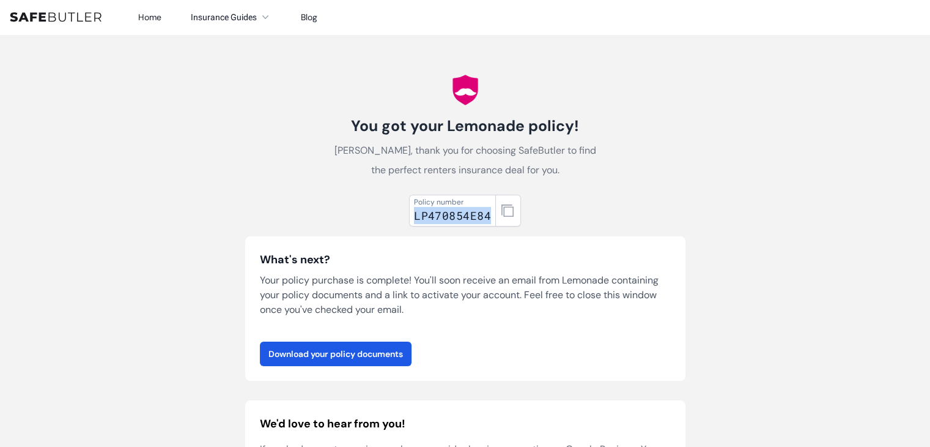
copy div "LP470854E84"
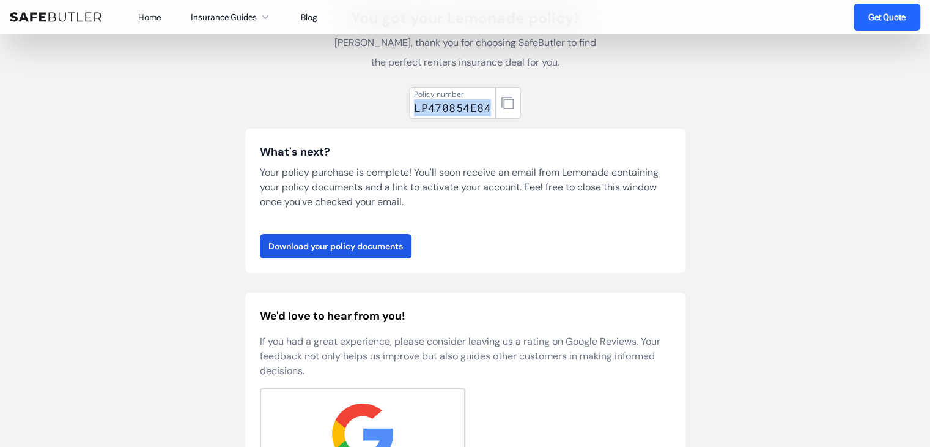
scroll to position [124, 0]
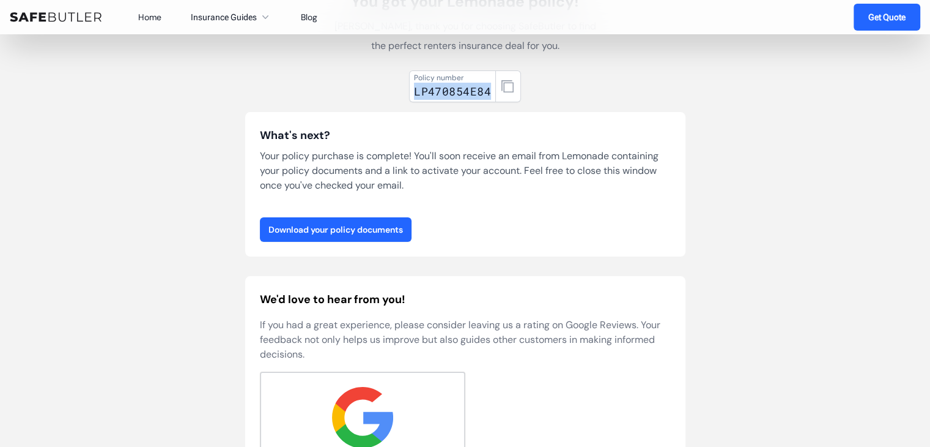
click at [361, 231] on link "Download your policy documents" at bounding box center [336, 229] width 152 height 24
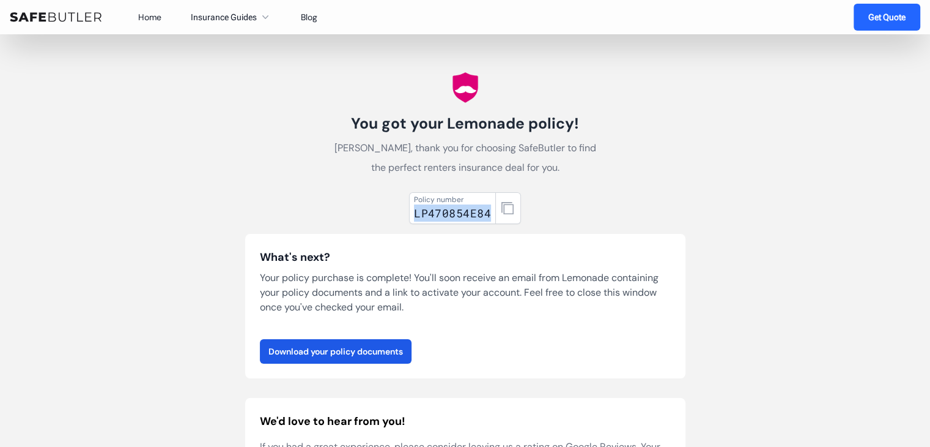
scroll to position [0, 0]
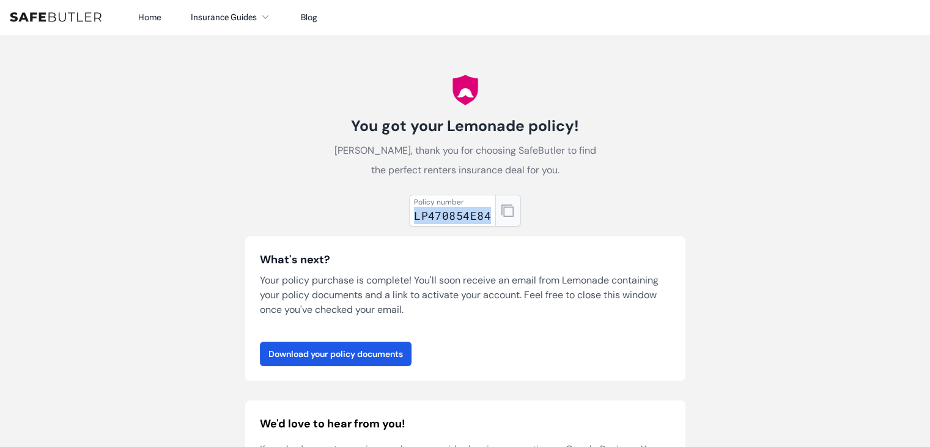
click at [504, 218] on button "button" at bounding box center [508, 211] width 26 height 32
click at [340, 74] on div "You got your Lemonade policy! [PERSON_NAME], thank you for choosing SafeButler …" at bounding box center [466, 365] width 470 height 662
click at [330, 84] on div "You got your Lemonade policy! [PERSON_NAME], thank you for choosing SafeButler …" at bounding box center [466, 365] width 470 height 662
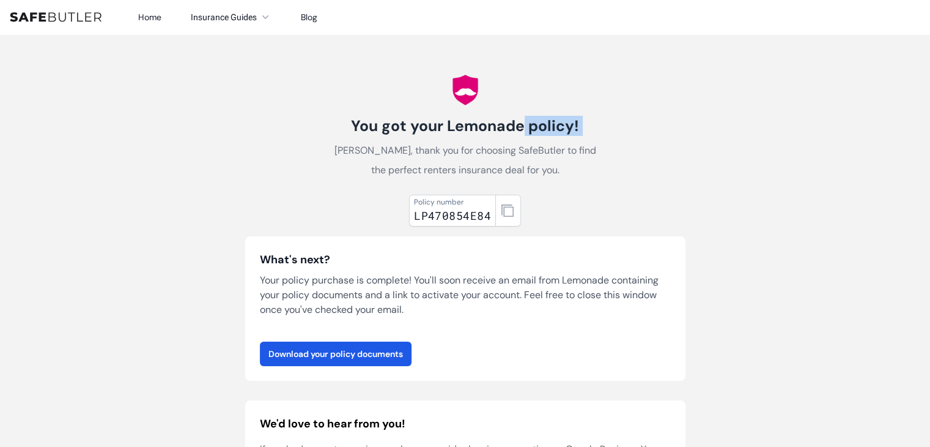
click at [330, 84] on div "You got your Lemonade policy! [PERSON_NAME], thank you for choosing SafeButler …" at bounding box center [466, 365] width 470 height 662
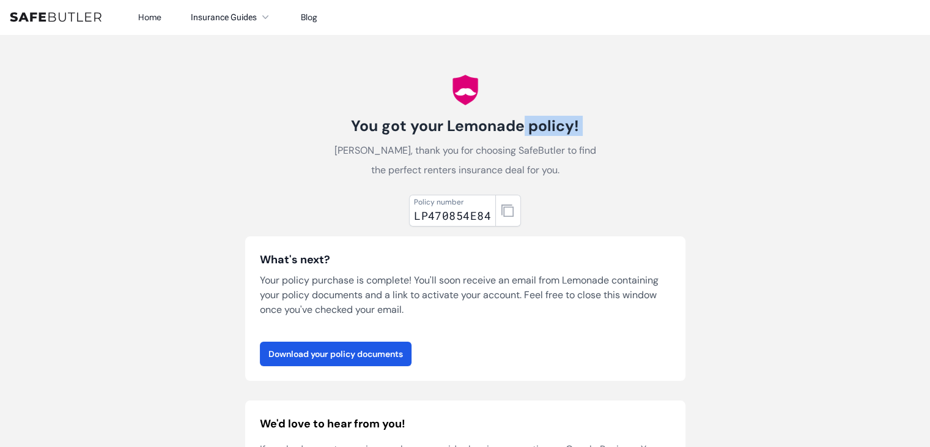
click at [330, 84] on div "You got your Lemonade policy! [PERSON_NAME], thank you for choosing SafeButler …" at bounding box center [466, 365] width 470 height 662
click at [327, 79] on div "You got your Lemonade policy! [PERSON_NAME], thank you for choosing SafeButler …" at bounding box center [466, 365] width 470 height 662
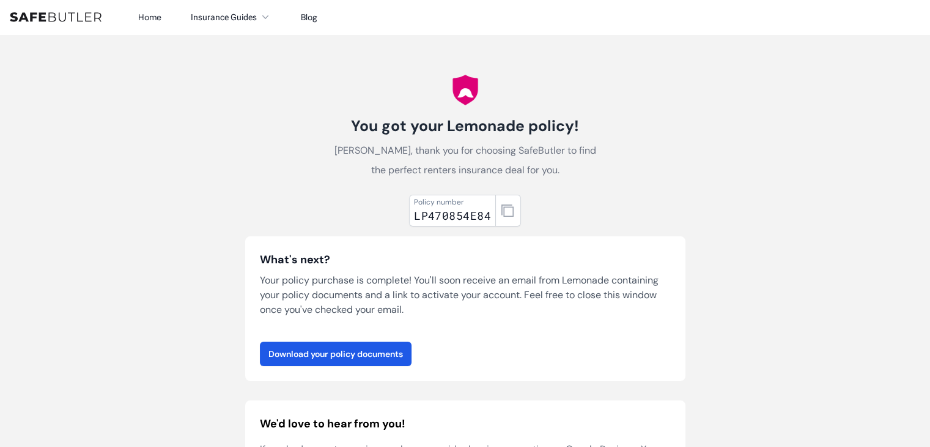
click at [327, 79] on div "You got your Lemonade policy! [PERSON_NAME], thank you for choosing SafeButler …" at bounding box center [466, 365] width 470 height 662
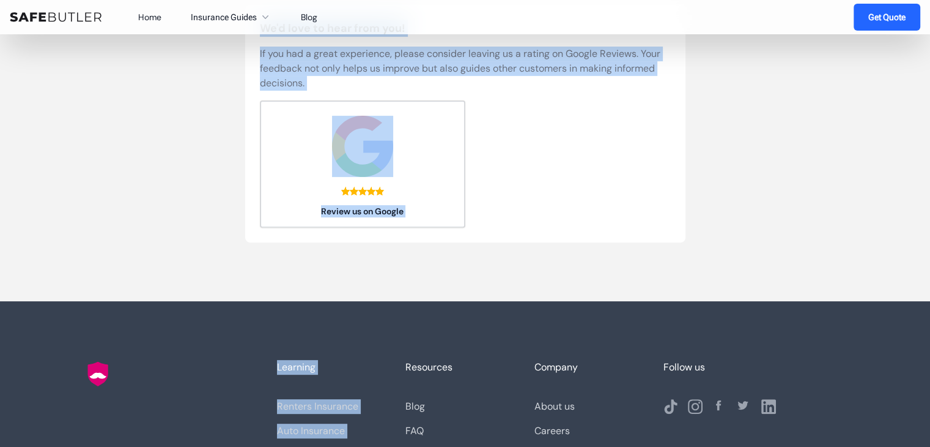
scroll to position [526, 0]
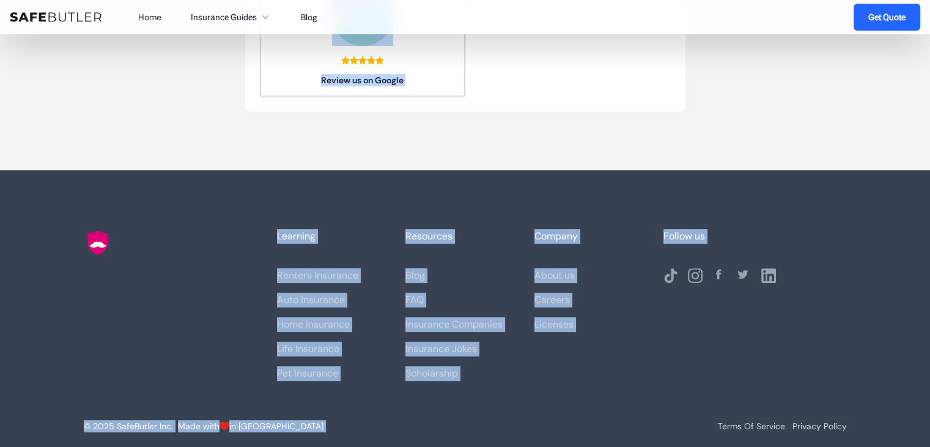
drag, startPoint x: 327, startPoint y: 79, endPoint x: 266, endPoint y: 475, distance: 400.4
